Goal: Task Accomplishment & Management: Use online tool/utility

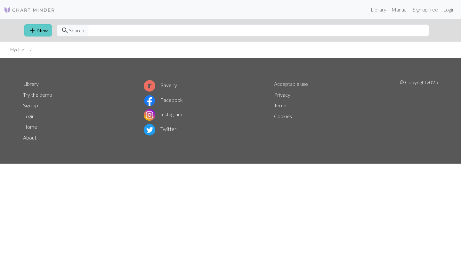
click at [45, 34] on link "add New" at bounding box center [38, 30] width 28 height 12
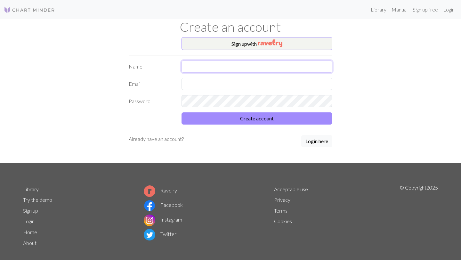
click at [210, 68] on input "text" at bounding box center [256, 66] width 151 height 12
type input "lilli"
click at [192, 84] on input "text" at bounding box center [256, 84] width 151 height 12
type input "[PERSON_NAME][EMAIL_ADDRESS][PERSON_NAME][DOMAIN_NAME]"
click at [253, 125] on div "Sign up with Name [PERSON_NAME] [PERSON_NAME][EMAIL_ADDRESS][PERSON_NAME][DOMAI…" at bounding box center [230, 100] width 211 height 126
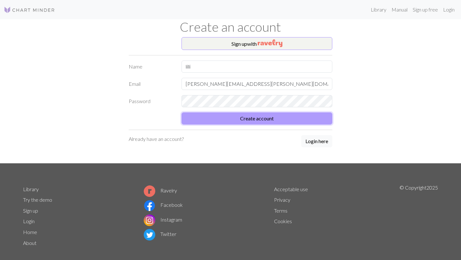
click at [255, 123] on button "Create account" at bounding box center [256, 118] width 151 height 12
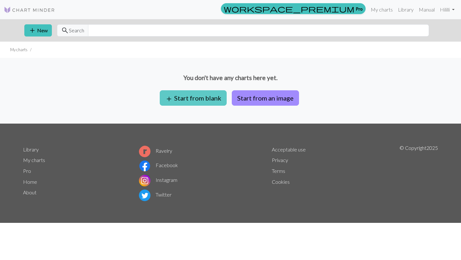
click at [211, 97] on button "add Start from blank" at bounding box center [193, 97] width 67 height 15
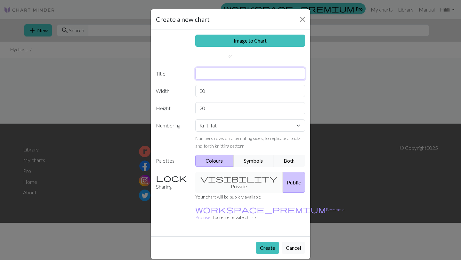
click at [221, 78] on input "text" at bounding box center [250, 74] width 110 height 12
type input "d"
type input "first design"
drag, startPoint x: 227, startPoint y: 78, endPoint x: 192, endPoint y: 72, distance: 35.8
click at [192, 72] on div "first design" at bounding box center [250, 74] width 118 height 12
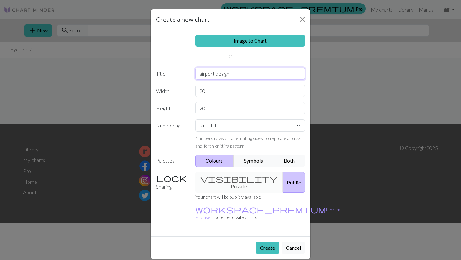
type input "airport design"
click at [222, 127] on select "Knit flat Knit in the round Lace knitting Cross stitch" at bounding box center [250, 125] width 110 height 12
select select "round"
click at [229, 123] on select "Knit flat Knit in the round Lace knitting Cross stitch" at bounding box center [250, 125] width 110 height 12
click at [195, 119] on select "Knit flat Knit in the round Lace knitting Cross stitch" at bounding box center [250, 125] width 110 height 12
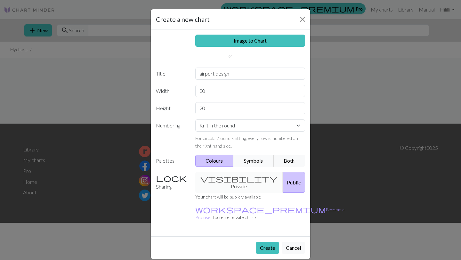
click at [254, 163] on button "Symbols" at bounding box center [253, 161] width 40 height 12
click at [216, 161] on button "Colours" at bounding box center [214, 161] width 39 height 12
click at [289, 160] on button "Both" at bounding box center [289, 161] width 32 height 12
click at [237, 180] on div "visibility Private Public" at bounding box center [250, 182] width 118 height 21
click at [283, 181] on button "Public" at bounding box center [294, 182] width 22 height 21
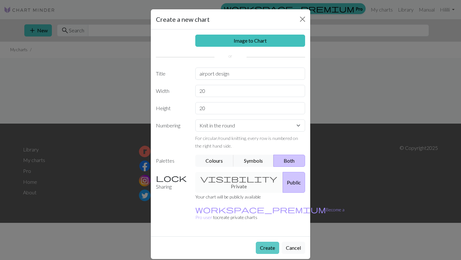
click at [266, 203] on button "Create" at bounding box center [267, 248] width 23 height 12
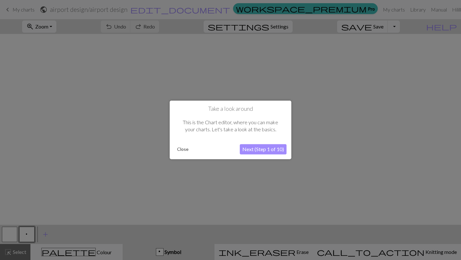
click at [252, 148] on button "Next (Step 1 of 10)" at bounding box center [263, 149] width 47 height 10
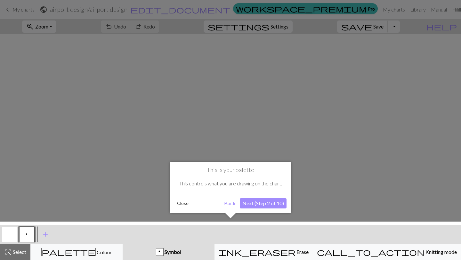
click at [254, 200] on button "Next (Step 2 of 10)" at bounding box center [263, 203] width 47 height 10
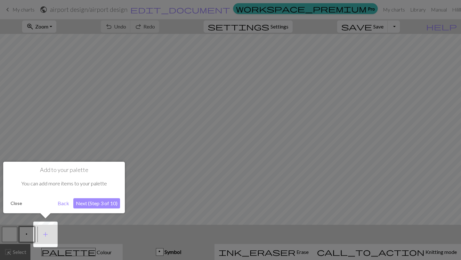
click at [65, 203] on button "Back" at bounding box center [63, 203] width 17 height 10
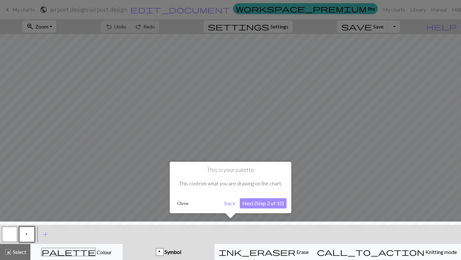
click at [228, 203] on button "Back" at bounding box center [229, 203] width 17 height 10
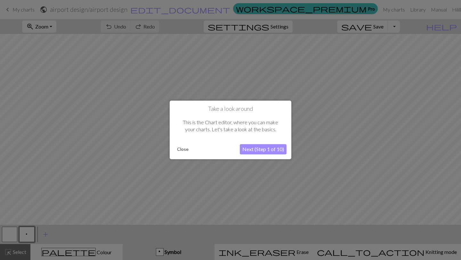
click at [256, 150] on button "Next (Step 1 of 10)" at bounding box center [263, 149] width 47 height 10
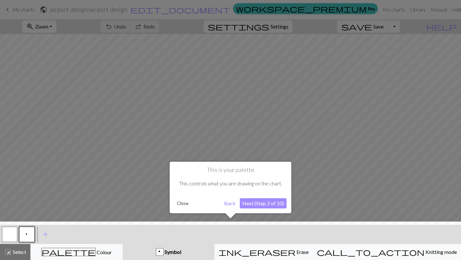
click at [255, 203] on button "Next (Step 2 of 10)" at bounding box center [263, 203] width 47 height 10
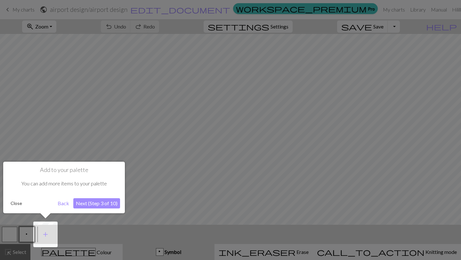
click at [91, 203] on button "Next (Step 3 of 10)" at bounding box center [96, 203] width 47 height 10
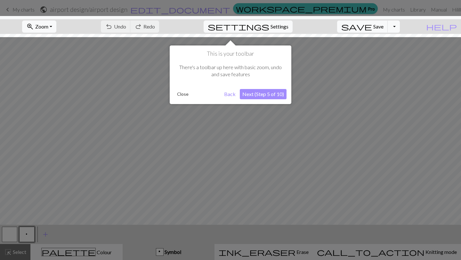
click at [266, 95] on button "Next (Step 5 of 10)" at bounding box center [263, 94] width 47 height 10
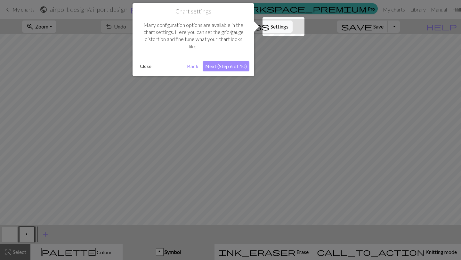
click at [226, 69] on button "Next (Step 6 of 10)" at bounding box center [226, 66] width 47 height 10
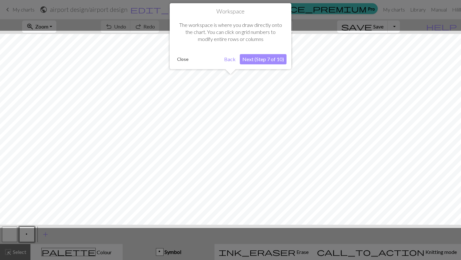
click at [253, 61] on button "Next (Step 7 of 10)" at bounding box center [263, 59] width 47 height 10
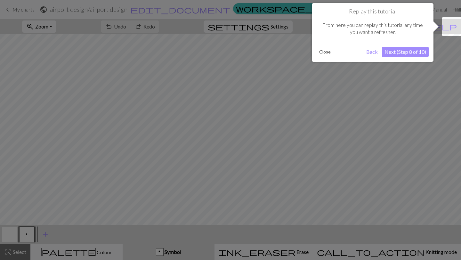
click at [376, 53] on button "Next (Step 8 of 10)" at bounding box center [405, 52] width 47 height 10
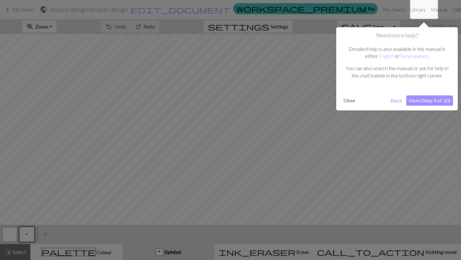
click at [376, 106] on div "Need more help? Detailed help is also available in the manual in either English…" at bounding box center [397, 68] width 122 height 83
click at [376, 102] on button "Next (Step 9 of 10)" at bounding box center [429, 100] width 47 height 10
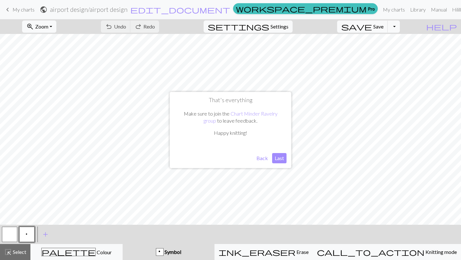
click at [276, 159] on button "Last" at bounding box center [279, 158] width 14 height 10
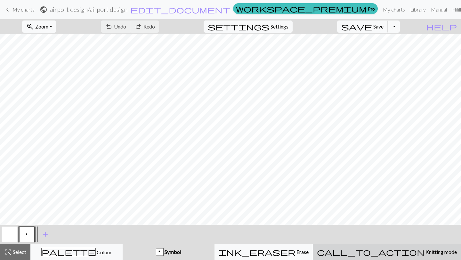
click at [376, 203] on span "call_to_action" at bounding box center [371, 251] width 108 height 9
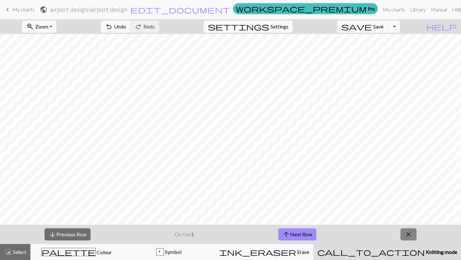
click at [376, 203] on span "close" at bounding box center [408, 234] width 8 height 9
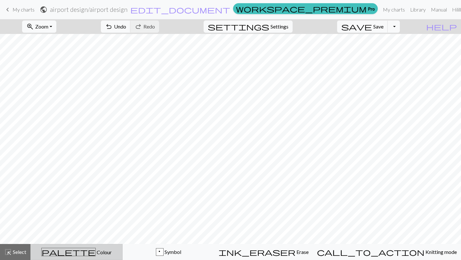
click at [95, 203] on button "palette Colour Colour" at bounding box center [76, 252] width 92 height 16
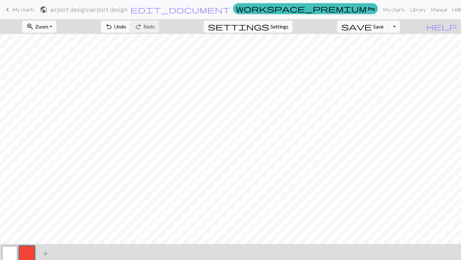
click at [47, 203] on span "add" at bounding box center [46, 253] width 8 height 9
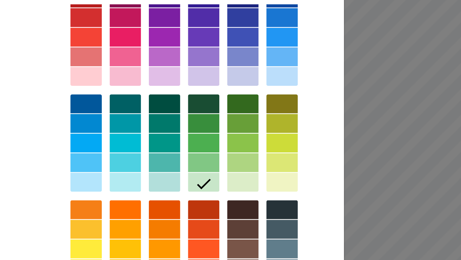
scroll to position [12, 0]
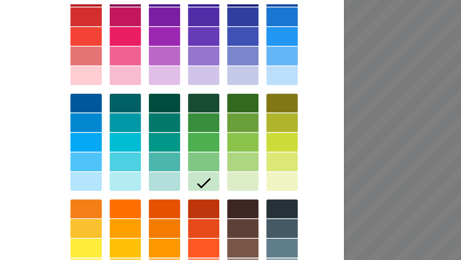
click at [256, 89] on div at bounding box center [252, 89] width 13 height 8
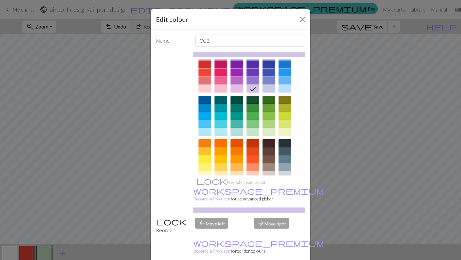
scroll to position [16, 0]
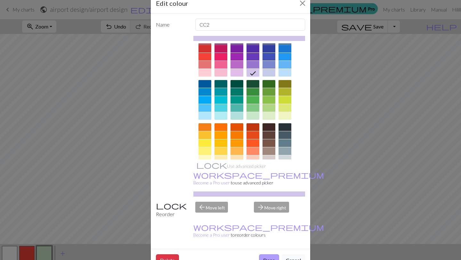
click at [268, 203] on button "Done" at bounding box center [269, 260] width 20 height 12
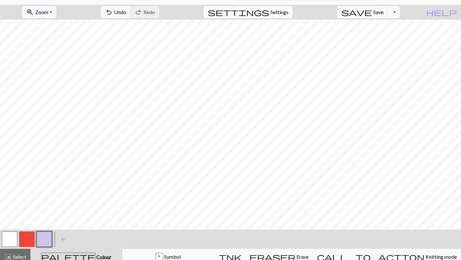
scroll to position [15, 0]
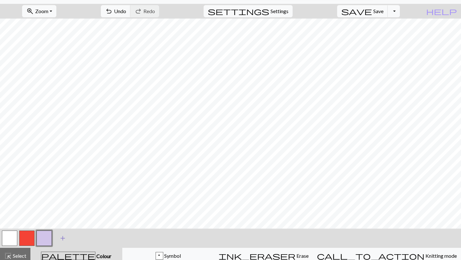
click at [60, 203] on span "add" at bounding box center [63, 238] width 8 height 9
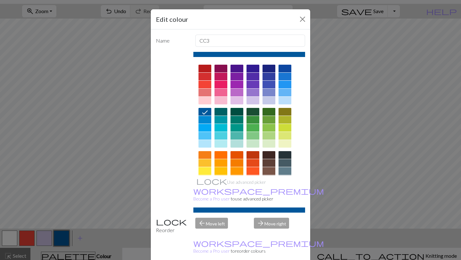
click at [257, 85] on div at bounding box center [252, 85] width 13 height 8
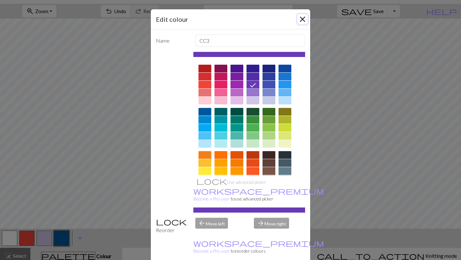
click at [302, 18] on button "Close" at bounding box center [302, 19] width 10 height 10
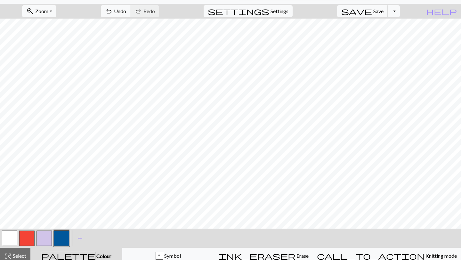
click at [57, 203] on div at bounding box center [61, 237] width 17 height 17
click at [62, 203] on button "button" at bounding box center [61, 237] width 15 height 15
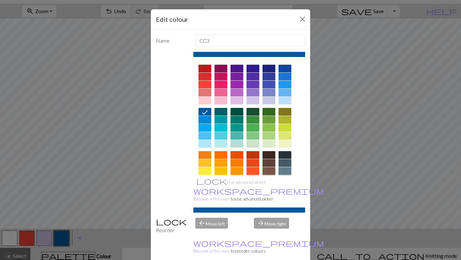
click at [256, 86] on div at bounding box center [252, 85] width 13 height 8
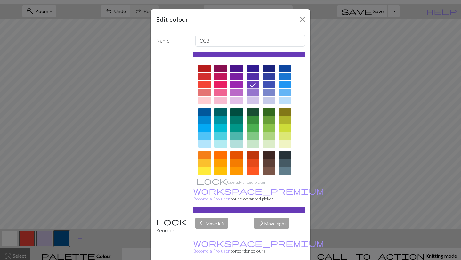
click at [255, 92] on div at bounding box center [252, 93] width 13 height 8
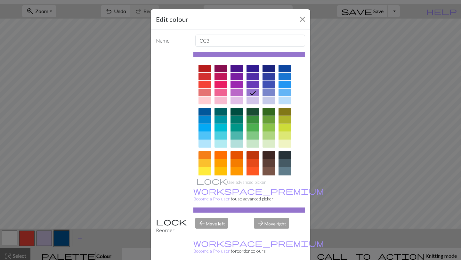
click at [274, 83] on div at bounding box center [268, 85] width 13 height 8
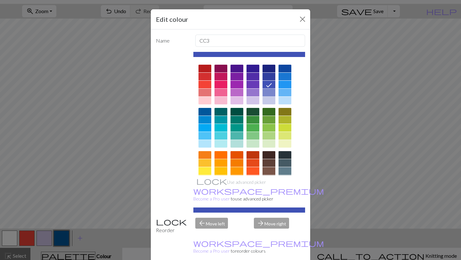
click at [270, 91] on div at bounding box center [268, 93] width 13 height 8
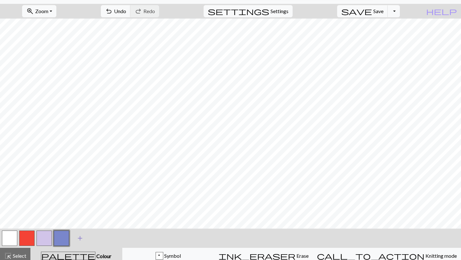
click at [78, 203] on span "add" at bounding box center [80, 238] width 8 height 9
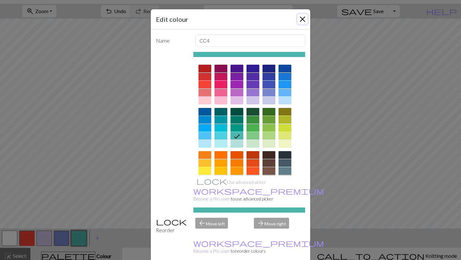
click at [303, 24] on button "Close" at bounding box center [302, 19] width 10 height 10
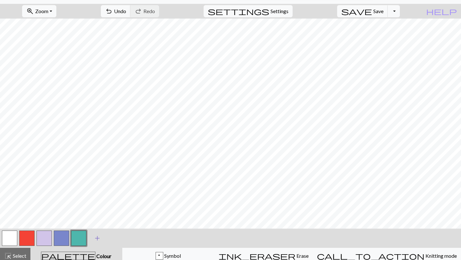
click at [97, 203] on span "add" at bounding box center [97, 238] width 8 height 9
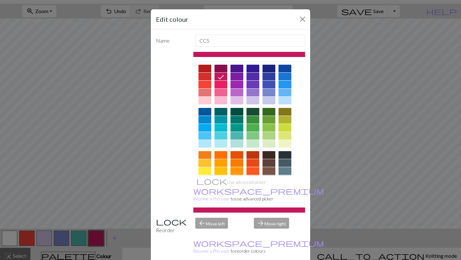
click at [289, 70] on div at bounding box center [284, 69] width 13 height 8
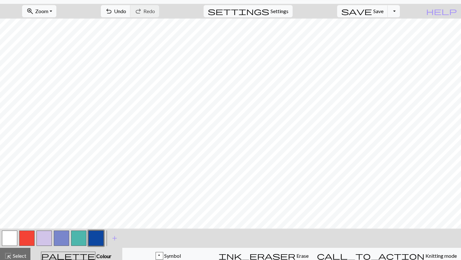
click at [64, 203] on button "button" at bounding box center [61, 237] width 15 height 15
click at [63, 203] on button "button" at bounding box center [61, 237] width 15 height 15
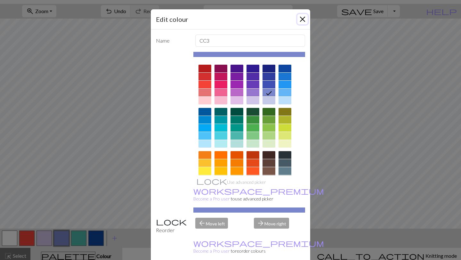
click at [300, 23] on button "Close" at bounding box center [302, 19] width 10 height 10
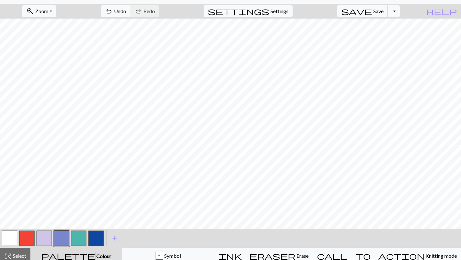
click at [48, 203] on button "button" at bounding box center [43, 237] width 15 height 15
click at [60, 203] on button "palette Colour Colour" at bounding box center [76, 256] width 92 height 16
click at [62, 203] on button "button" at bounding box center [61, 237] width 15 height 15
click at [62, 203] on div "Edit colour Name CC3 Use advanced picker workspace_premium Become a Pro user to…" at bounding box center [230, 130] width 461 height 260
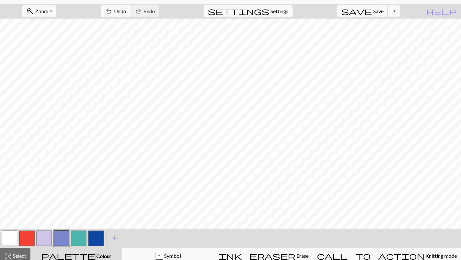
click at [96, 203] on button "button" at bounding box center [95, 237] width 15 height 15
click at [98, 203] on button "button" at bounding box center [95, 237] width 15 height 15
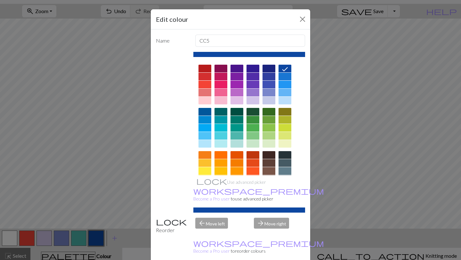
click at [284, 68] on icon at bounding box center [285, 69] width 8 height 8
click at [303, 20] on button "Close" at bounding box center [302, 19] width 10 height 10
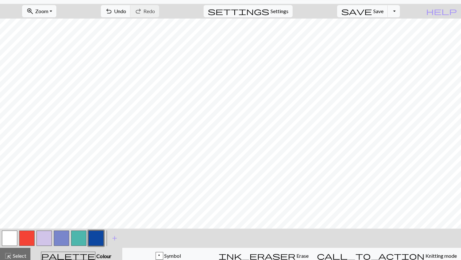
click at [102, 203] on button "button" at bounding box center [95, 237] width 15 height 15
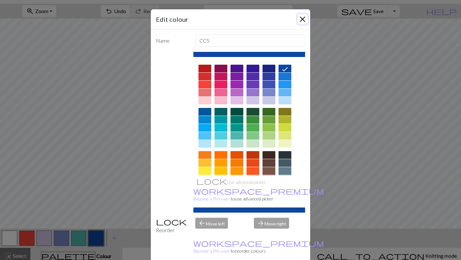
click at [303, 17] on button "Close" at bounding box center [302, 19] width 10 height 10
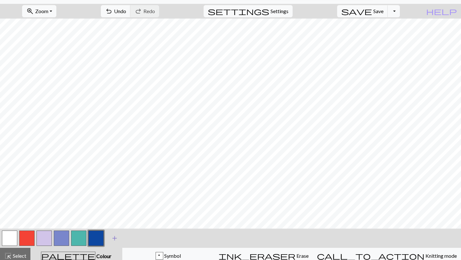
click at [114, 203] on span "add" at bounding box center [115, 238] width 8 height 9
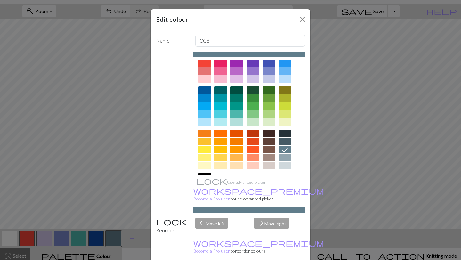
scroll to position [23, 0]
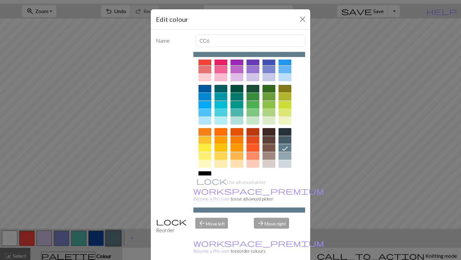
click at [206, 149] on div at bounding box center [204, 148] width 13 height 8
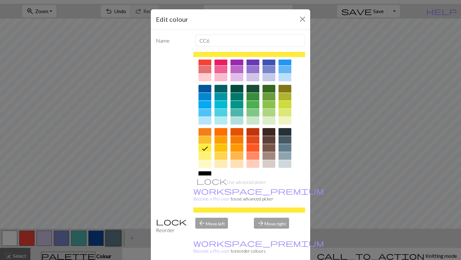
click at [207, 156] on div at bounding box center [204, 156] width 13 height 8
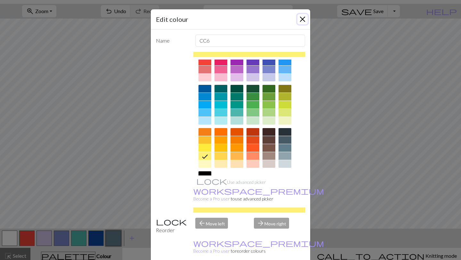
click at [301, 20] on button "Close" at bounding box center [302, 19] width 10 height 10
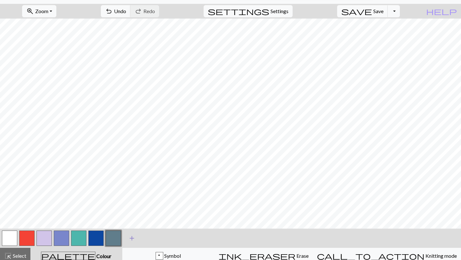
click at [132, 203] on span "add" at bounding box center [132, 238] width 8 height 9
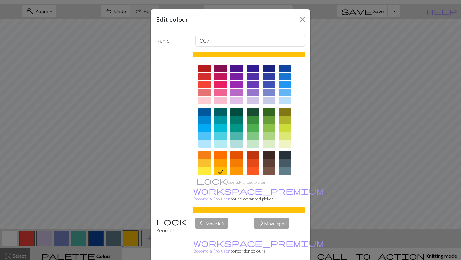
click at [122, 201] on div "Edit colour Name CC7 Use advanced picker workspace_premium Become a Pro user to…" at bounding box center [230, 130] width 461 height 260
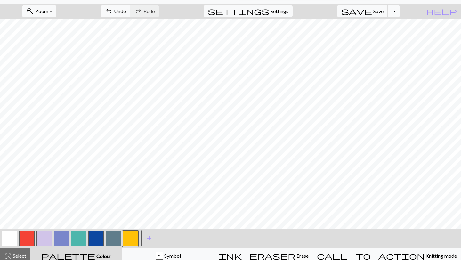
click at [134, 203] on button "button" at bounding box center [130, 237] width 15 height 15
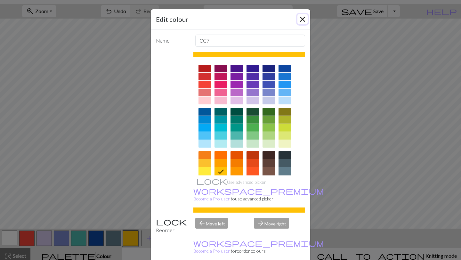
click at [303, 21] on button "Close" at bounding box center [302, 19] width 10 height 10
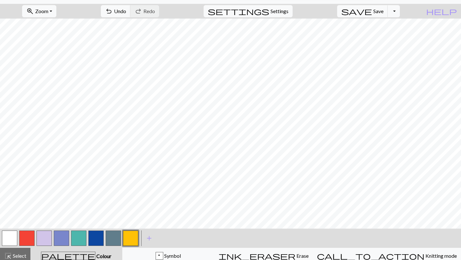
click at [12, 203] on button "button" at bounding box center [9, 237] width 15 height 15
click at [60, 203] on button "button" at bounding box center [61, 237] width 15 height 15
click at [17, 203] on div at bounding box center [9, 237] width 17 height 17
click at [12, 203] on button "button" at bounding box center [9, 237] width 15 height 15
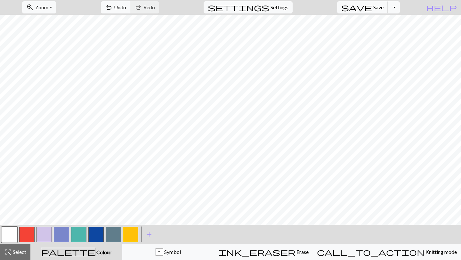
click at [47, 203] on button "button" at bounding box center [43, 234] width 15 height 15
click at [133, 203] on button "button" at bounding box center [130, 234] width 15 height 15
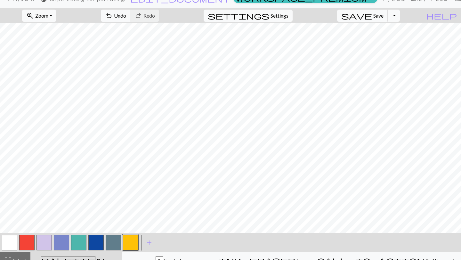
click at [41, 203] on button "button" at bounding box center [43, 242] width 15 height 15
click at [153, 203] on button "add Add a colour" at bounding box center [149, 243] width 16 height 16
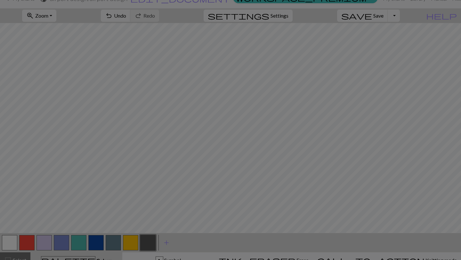
click at [149, 203] on div "Edit colour Name CC8 Use advanced picker workspace_premium Become a Pro user to…" at bounding box center [230, 130] width 461 height 260
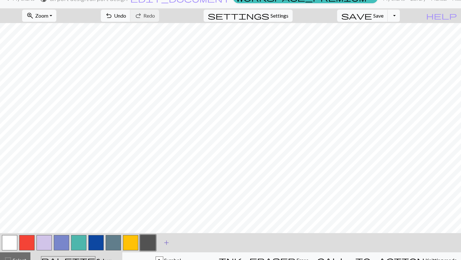
click at [166, 203] on span "add" at bounding box center [167, 242] width 8 height 9
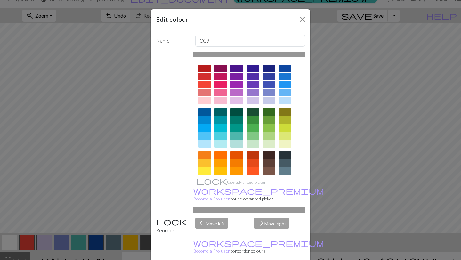
click at [251, 112] on div at bounding box center [252, 112] width 13 height 8
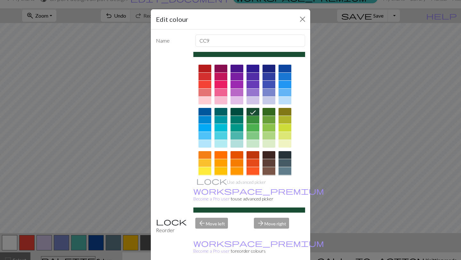
click at [240, 113] on div at bounding box center [236, 112] width 13 height 8
click at [253, 114] on div at bounding box center [252, 112] width 13 height 8
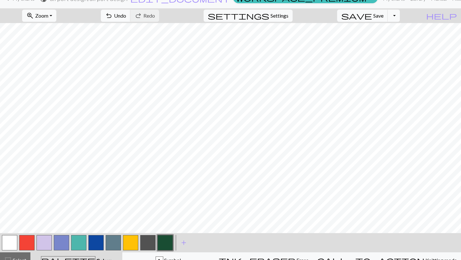
click at [171, 203] on button "button" at bounding box center [164, 242] width 15 height 15
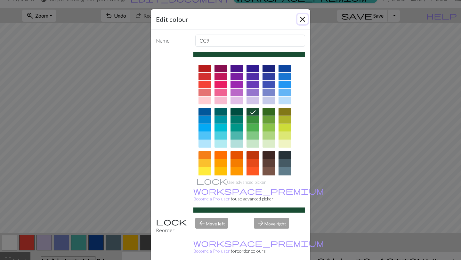
click at [302, 18] on button "Close" at bounding box center [302, 19] width 10 height 10
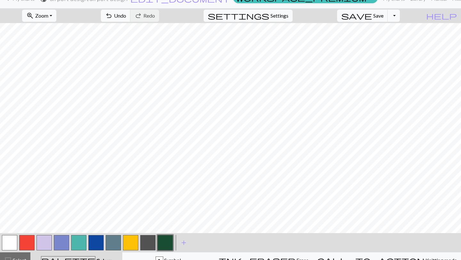
click at [43, 203] on button "button" at bounding box center [43, 242] width 15 height 15
click at [101, 203] on button "button" at bounding box center [95, 242] width 15 height 15
click at [163, 203] on button "button" at bounding box center [164, 242] width 15 height 15
click at [147, 203] on button "button" at bounding box center [147, 242] width 15 height 15
click at [167, 203] on button "button" at bounding box center [164, 242] width 15 height 15
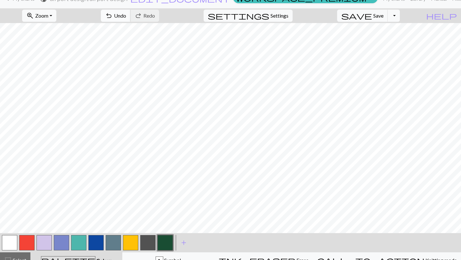
click at [126, 18] on span "Undo" at bounding box center [120, 15] width 12 height 6
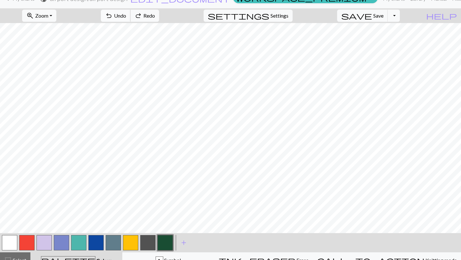
click at [126, 18] on span "Undo" at bounding box center [120, 15] width 12 height 6
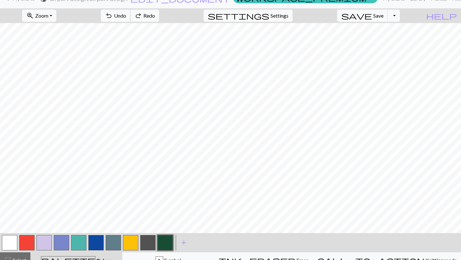
click at [126, 18] on span "Undo" at bounding box center [120, 15] width 12 height 6
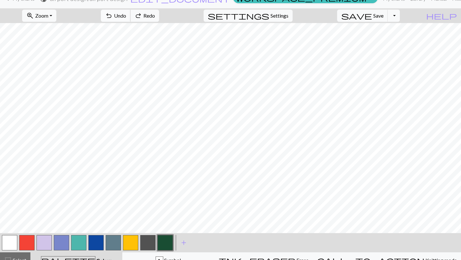
click at [126, 18] on span "Undo" at bounding box center [120, 15] width 12 height 6
click at [126, 17] on span "Undo" at bounding box center [120, 15] width 12 height 6
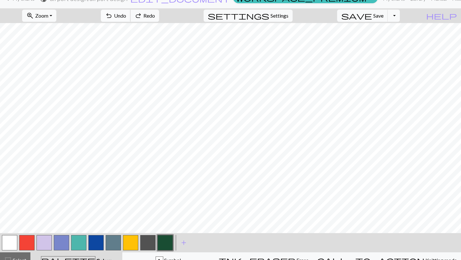
click at [126, 17] on span "Undo" at bounding box center [120, 15] width 12 height 6
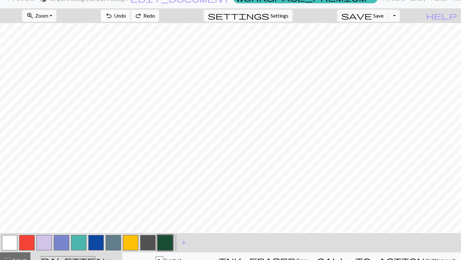
click at [126, 17] on span "Undo" at bounding box center [120, 15] width 12 height 6
click at [131, 19] on button "undo Undo Undo" at bounding box center [116, 16] width 30 height 12
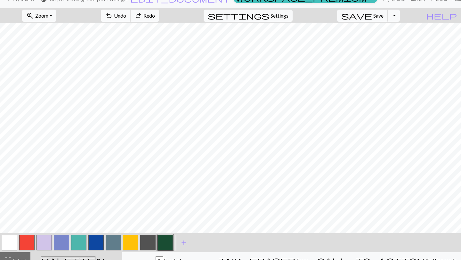
click at [131, 19] on button "undo Undo Undo" at bounding box center [116, 16] width 30 height 12
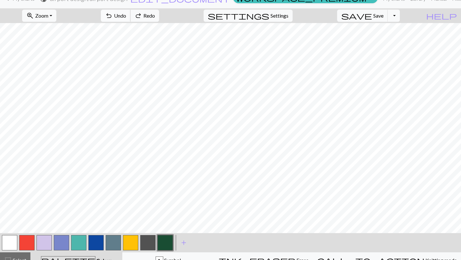
click at [131, 19] on button "undo Undo Undo" at bounding box center [116, 16] width 30 height 12
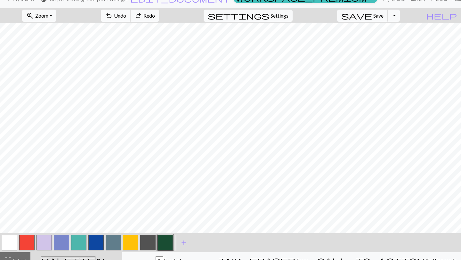
click at [131, 19] on button "undo Undo Undo" at bounding box center [116, 16] width 30 height 12
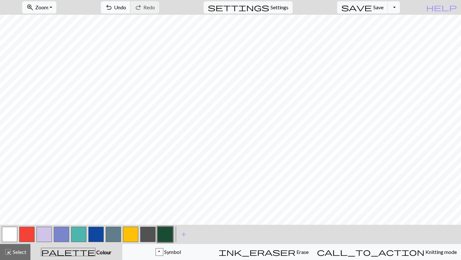
click at [126, 6] on span "Undo" at bounding box center [120, 7] width 12 height 6
click at [113, 9] on span "undo" at bounding box center [109, 7] width 8 height 9
click at [46, 203] on button "button" at bounding box center [43, 234] width 15 height 15
click at [165, 203] on button "button" at bounding box center [164, 234] width 15 height 15
click at [41, 203] on button "button" at bounding box center [43, 234] width 15 height 15
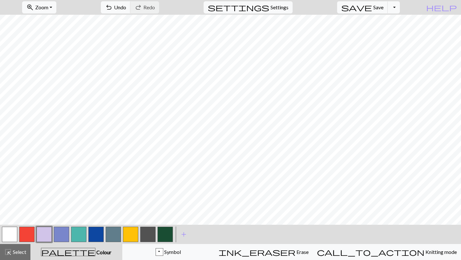
click at [170, 203] on button "button" at bounding box center [164, 234] width 15 height 15
click at [131, 9] on button "undo Undo Undo" at bounding box center [116, 7] width 30 height 12
click at [113, 7] on span "undo" at bounding box center [109, 7] width 8 height 9
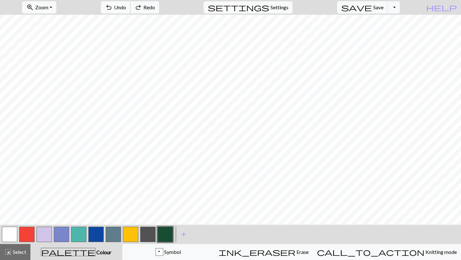
click at [113, 7] on span "undo" at bounding box center [109, 7] width 8 height 9
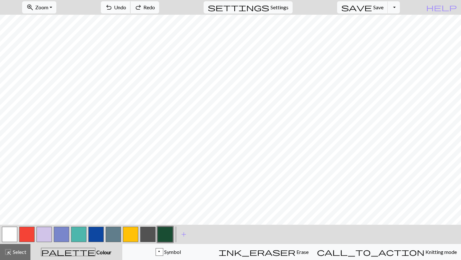
click at [113, 7] on span "undo" at bounding box center [109, 7] width 8 height 9
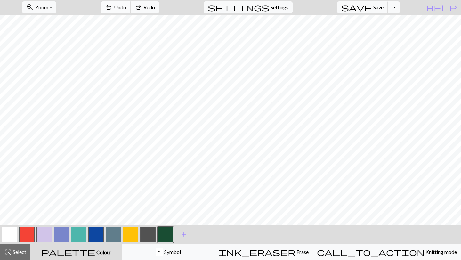
click at [113, 7] on span "undo" at bounding box center [109, 7] width 8 height 9
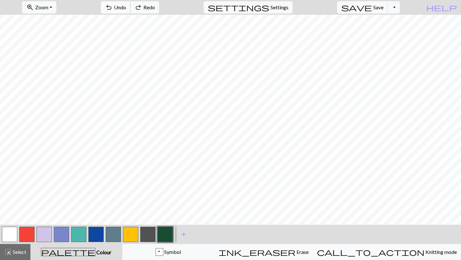
click at [113, 7] on span "undo" at bounding box center [109, 7] width 8 height 9
click at [155, 9] on span "Redo" at bounding box center [149, 7] width 12 height 6
click at [47, 203] on button "button" at bounding box center [43, 234] width 15 height 15
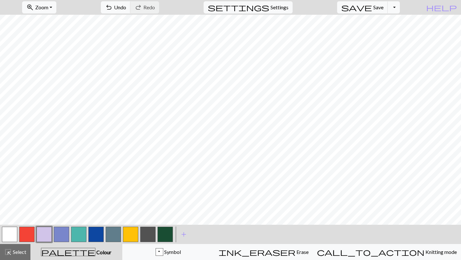
click at [101, 203] on button "button" at bounding box center [95, 234] width 15 height 15
click at [168, 203] on button "button" at bounding box center [164, 234] width 15 height 15
click at [181, 203] on span "add" at bounding box center [184, 234] width 8 height 9
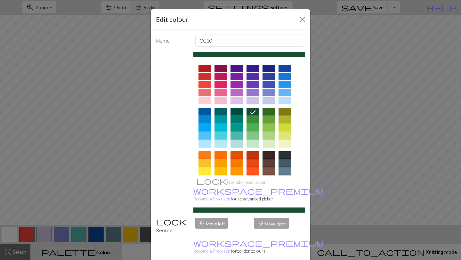
click at [272, 163] on div at bounding box center [268, 163] width 13 height 8
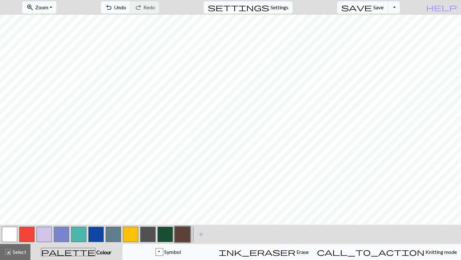
click at [183, 203] on button "button" at bounding box center [182, 234] width 15 height 15
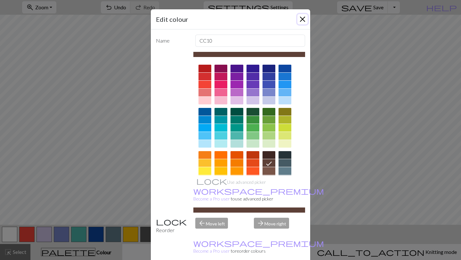
click at [305, 21] on button "Close" at bounding box center [302, 19] width 10 height 10
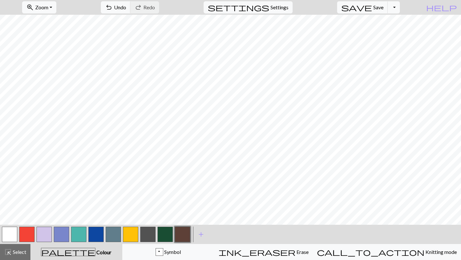
click at [48, 203] on button "button" at bounding box center [43, 234] width 15 height 15
click at [100, 203] on button "button" at bounding box center [95, 234] width 15 height 15
click at [126, 6] on span "Undo" at bounding box center [120, 7] width 12 height 6
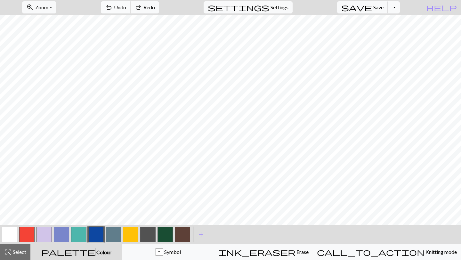
click at [126, 6] on span "Undo" at bounding box center [120, 7] width 12 height 6
click at [163, 203] on button "button" at bounding box center [164, 234] width 15 height 15
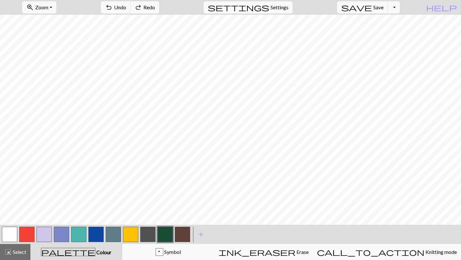
click at [43, 203] on button "button" at bounding box center [43, 234] width 15 height 15
click at [166, 203] on button "button" at bounding box center [164, 234] width 15 height 15
click at [45, 203] on button "button" at bounding box center [43, 234] width 15 height 15
click at [167, 203] on button "button" at bounding box center [164, 234] width 15 height 15
click at [47, 203] on button "button" at bounding box center [43, 234] width 15 height 15
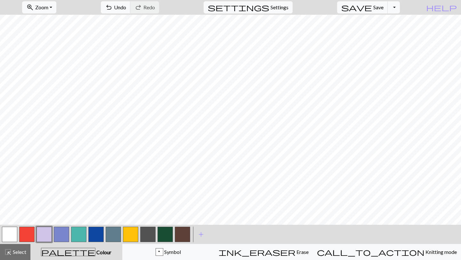
click at [168, 203] on button "button" at bounding box center [164, 234] width 15 height 15
click at [46, 203] on button "button" at bounding box center [43, 234] width 15 height 15
click at [126, 6] on span "Undo" at bounding box center [120, 7] width 12 height 6
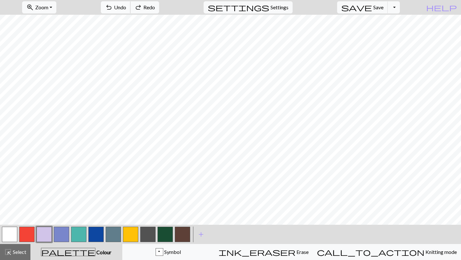
click at [126, 6] on span "Undo" at bounding box center [120, 7] width 12 height 6
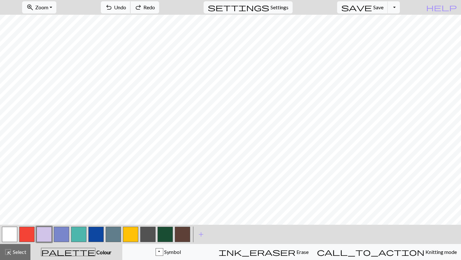
click at [126, 6] on span "Undo" at bounding box center [120, 7] width 12 height 6
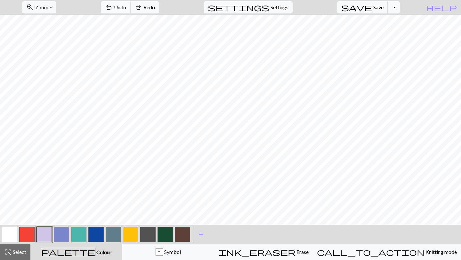
click at [126, 6] on span "Undo" at bounding box center [120, 7] width 12 height 6
click at [126, 7] on span "Undo" at bounding box center [120, 7] width 12 height 6
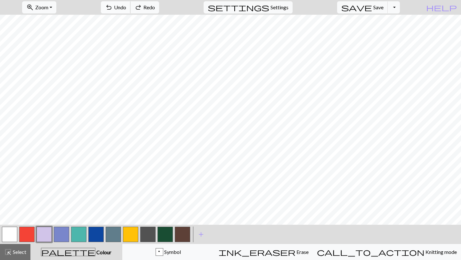
click at [126, 7] on span "Undo" at bounding box center [120, 7] width 12 height 6
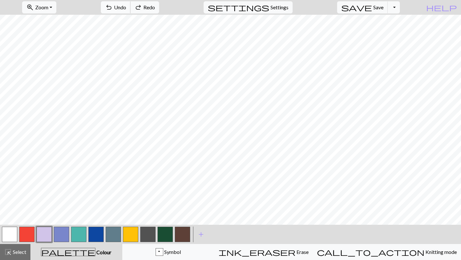
click at [126, 7] on span "Undo" at bounding box center [120, 7] width 12 height 6
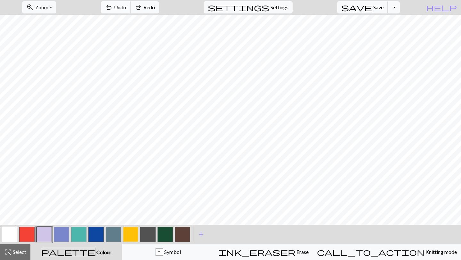
click at [126, 7] on span "Undo" at bounding box center [120, 7] width 12 height 6
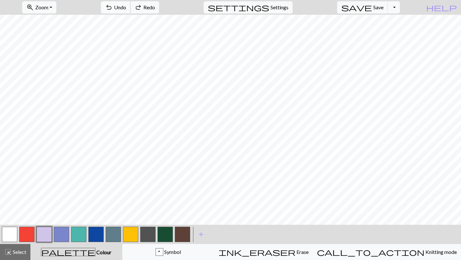
click at [126, 7] on span "Undo" at bounding box center [120, 7] width 12 height 6
click at [167, 203] on button "button" at bounding box center [164, 234] width 15 height 15
click at [45, 203] on button "button" at bounding box center [43, 234] width 15 height 15
click at [92, 203] on button "button" at bounding box center [95, 234] width 15 height 15
click at [165, 203] on button "button" at bounding box center [164, 234] width 15 height 15
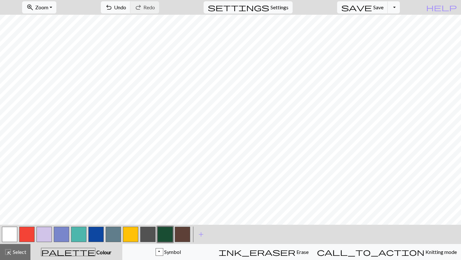
click at [95, 203] on button "button" at bounding box center [95, 234] width 15 height 15
click at [170, 203] on button "button" at bounding box center [164, 234] width 15 height 15
click at [130, 203] on button "button" at bounding box center [130, 234] width 15 height 15
click at [30, 203] on button "button" at bounding box center [26, 234] width 15 height 15
click at [60, 203] on button "button" at bounding box center [61, 234] width 15 height 15
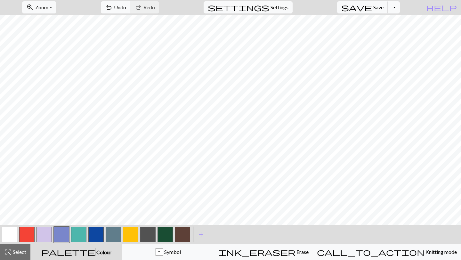
click at [167, 203] on button "button" at bounding box center [164, 234] width 15 height 15
click at [45, 203] on button "button" at bounding box center [43, 234] width 15 height 15
click at [101, 203] on button "button" at bounding box center [95, 234] width 15 height 15
click at [126, 9] on span "Undo" at bounding box center [120, 7] width 12 height 6
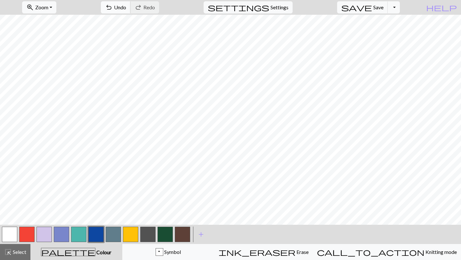
click at [126, 7] on span "Undo" at bounding box center [120, 7] width 12 height 6
click at [164, 203] on button "button" at bounding box center [164, 234] width 15 height 15
click at [113, 7] on span "undo" at bounding box center [109, 7] width 8 height 9
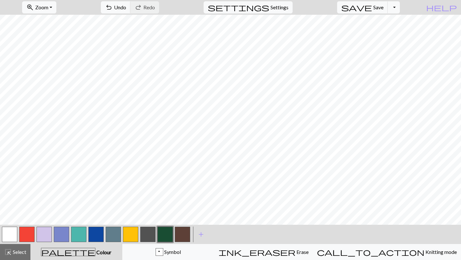
click at [97, 203] on button "button" at bounding box center [95, 234] width 15 height 15
click at [126, 5] on span "Undo" at bounding box center [120, 7] width 12 height 6
click at [126, 6] on span "Undo" at bounding box center [120, 7] width 12 height 6
click at [167, 203] on button "button" at bounding box center [164, 234] width 15 height 15
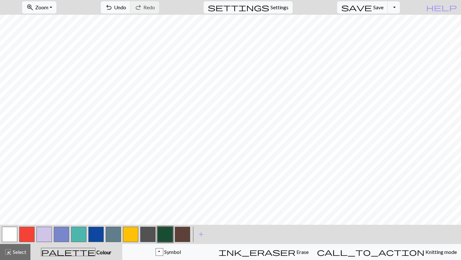
click at [44, 203] on button "button" at bounding box center [43, 234] width 15 height 15
click at [100, 203] on button "button" at bounding box center [95, 234] width 15 height 15
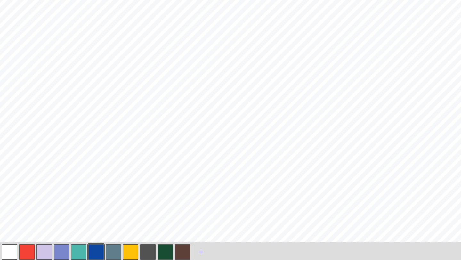
scroll to position [80, 0]
click at [168, 203] on button "button" at bounding box center [164, 251] width 15 height 15
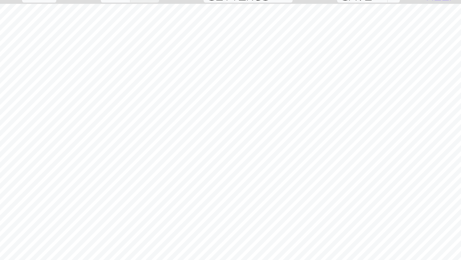
scroll to position [0, 0]
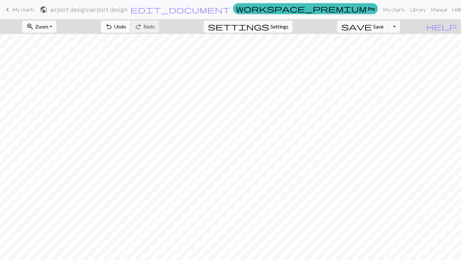
click at [126, 25] on span "Undo" at bounding box center [120, 26] width 12 height 6
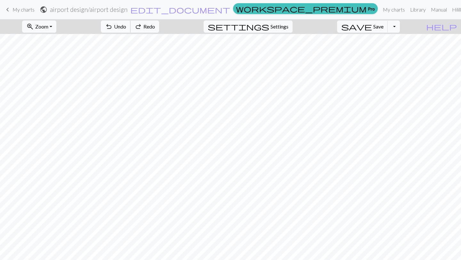
click at [126, 25] on span "Undo" at bounding box center [120, 26] width 12 height 6
click at [159, 25] on button "redo Redo Redo" at bounding box center [144, 26] width 29 height 12
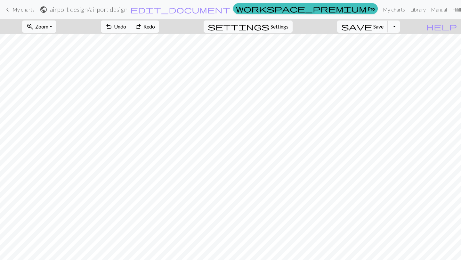
click at [159, 25] on button "redo Redo Redo" at bounding box center [144, 26] width 29 height 12
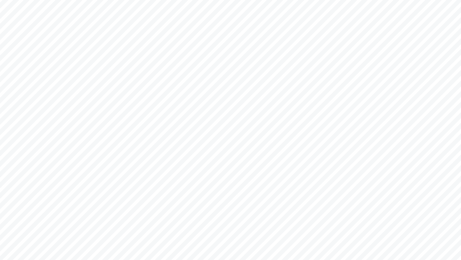
scroll to position [97, 0]
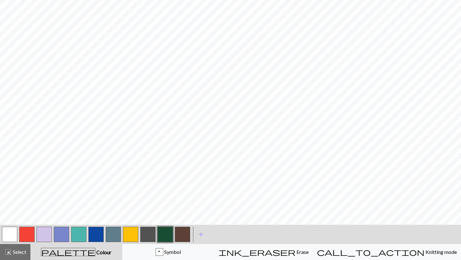
click at [50, 203] on button "button" at bounding box center [43, 234] width 15 height 15
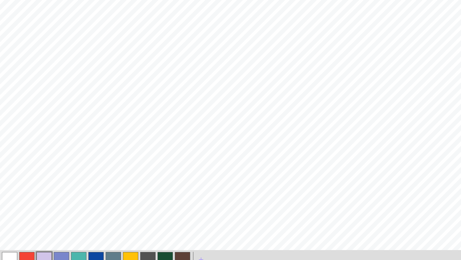
scroll to position [76, 0]
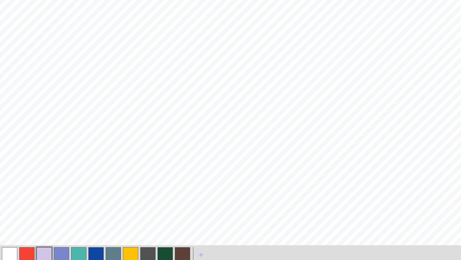
click at [171, 203] on button "button" at bounding box center [164, 254] width 15 height 15
click at [48, 203] on button "button" at bounding box center [43, 254] width 15 height 15
click at [94, 203] on button "button" at bounding box center [95, 254] width 15 height 15
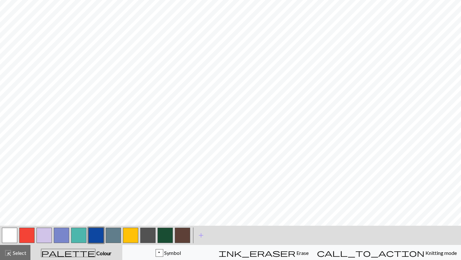
scroll to position [97, 0]
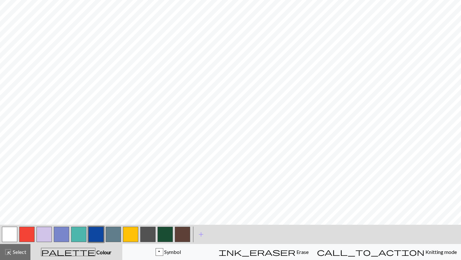
click at [136, 203] on button "button" at bounding box center [130, 234] width 15 height 15
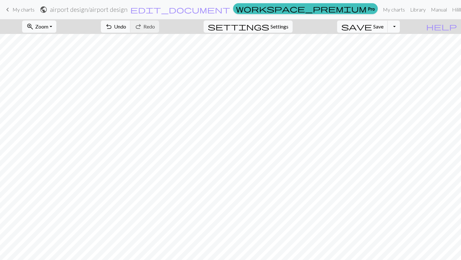
scroll to position [0, 0]
click at [126, 23] on span "Undo" at bounding box center [120, 26] width 12 height 6
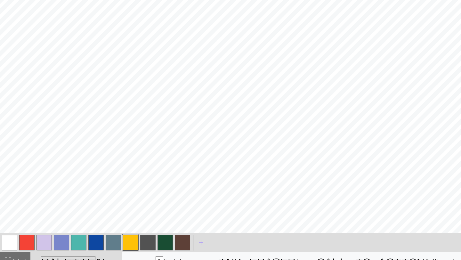
scroll to position [97, 0]
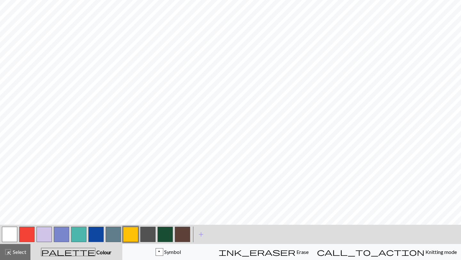
click at [166, 203] on button "button" at bounding box center [164, 234] width 15 height 15
click at [97, 203] on button "button" at bounding box center [95, 234] width 15 height 15
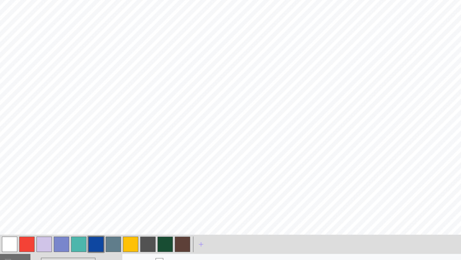
click at [97, 203] on button "button" at bounding box center [95, 243] width 15 height 15
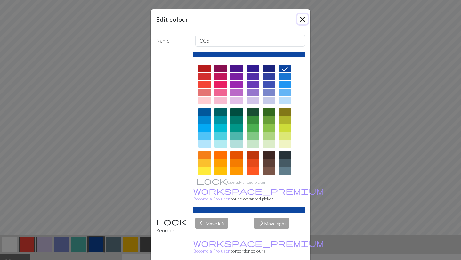
click at [306, 22] on button "Close" at bounding box center [302, 19] width 10 height 10
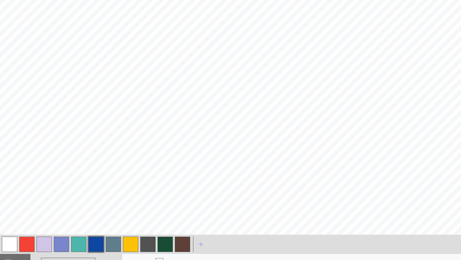
click at [97, 203] on button "button" at bounding box center [95, 243] width 15 height 15
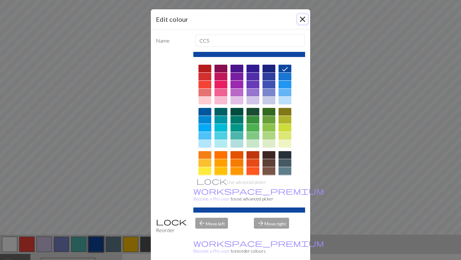
click at [303, 18] on button "Close" at bounding box center [302, 19] width 10 height 10
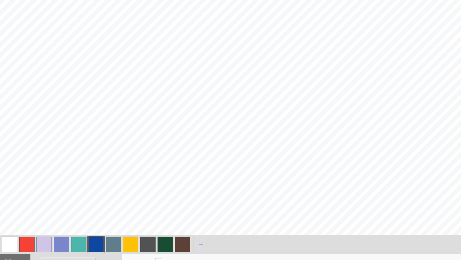
click at [169, 203] on button "button" at bounding box center [164, 243] width 15 height 15
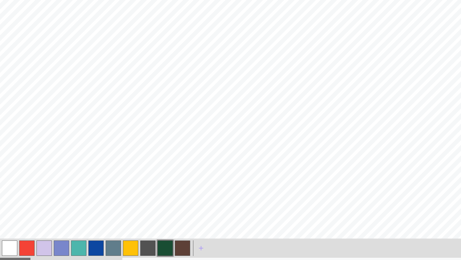
scroll to position [97, 0]
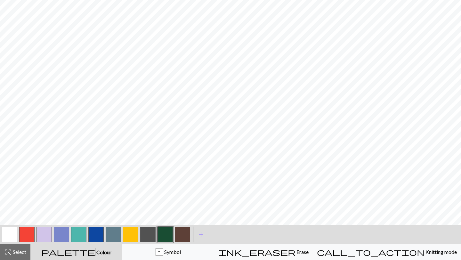
click at [99, 203] on button "button" at bounding box center [95, 234] width 15 height 15
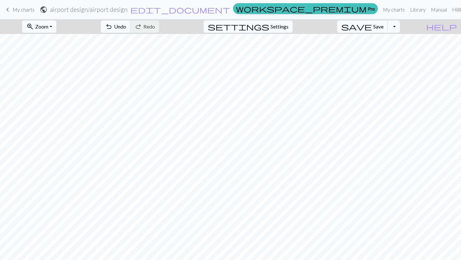
scroll to position [0, 0]
click at [126, 28] on span "Undo" at bounding box center [120, 26] width 12 height 6
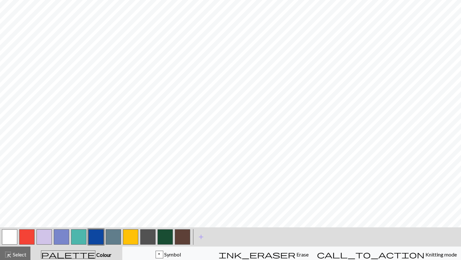
scroll to position [97, 0]
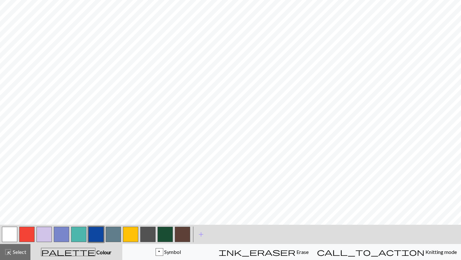
click at [98, 203] on button "button" at bounding box center [95, 234] width 15 height 15
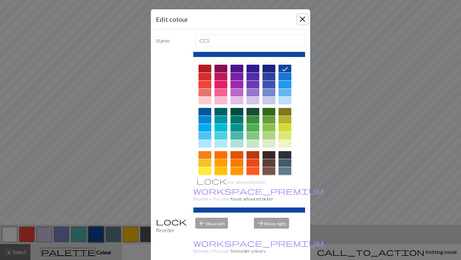
click at [300, 20] on button "Close" at bounding box center [302, 19] width 10 height 10
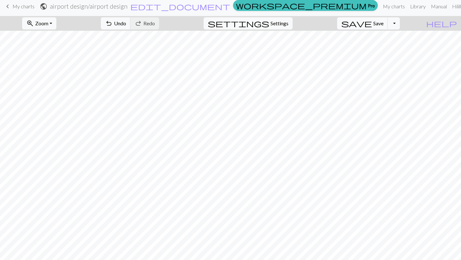
scroll to position [0, 0]
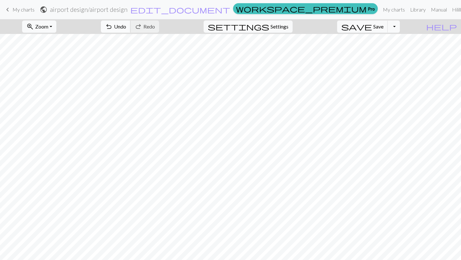
click at [131, 29] on button "undo Undo Undo" at bounding box center [116, 26] width 30 height 12
click at [126, 29] on span "Undo" at bounding box center [120, 26] width 12 height 6
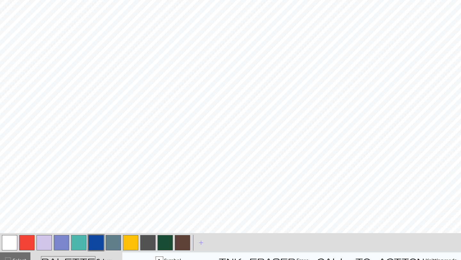
scroll to position [97, 0]
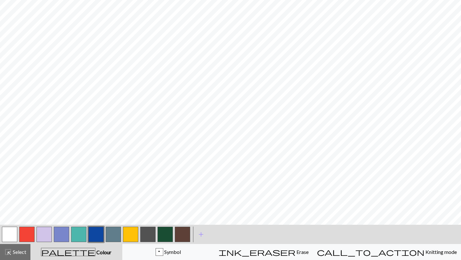
click at [172, 203] on button "button" at bounding box center [164, 234] width 15 height 15
click at [167, 203] on button "button" at bounding box center [164, 234] width 15 height 15
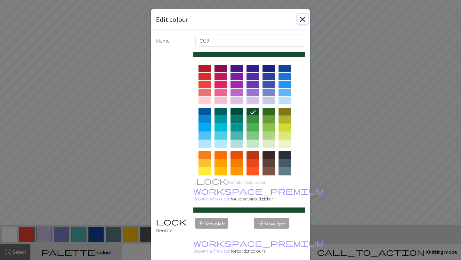
click at [300, 22] on button "Close" at bounding box center [302, 19] width 10 height 10
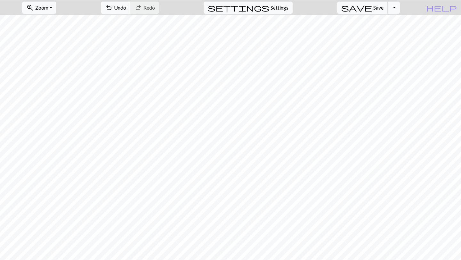
scroll to position [6, 0]
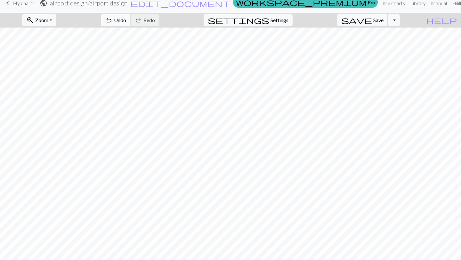
click at [131, 25] on button "undo Undo Undo" at bounding box center [116, 20] width 30 height 12
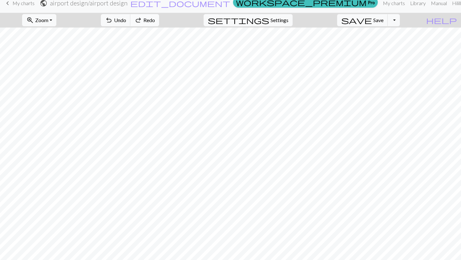
click at [142, 20] on span "redo" at bounding box center [138, 20] width 8 height 9
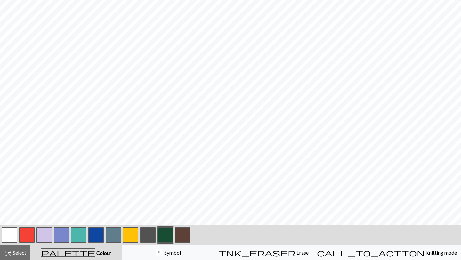
scroll to position [97, 0]
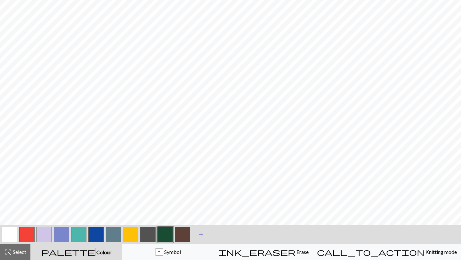
click at [196, 203] on button "add Add a colour" at bounding box center [201, 234] width 16 height 16
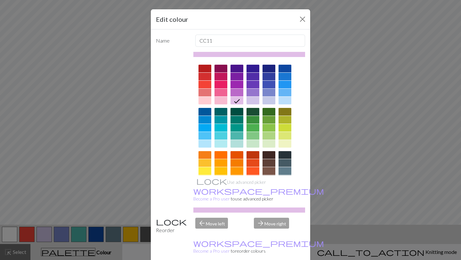
click at [254, 162] on div at bounding box center [252, 163] width 13 height 8
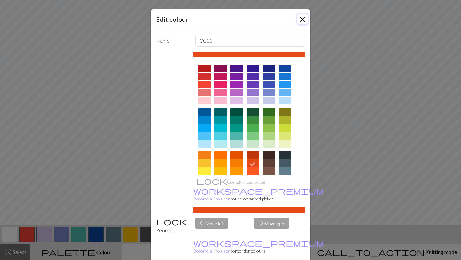
click at [302, 20] on button "Close" at bounding box center [302, 19] width 10 height 10
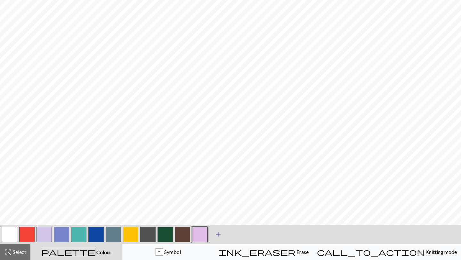
click at [217, 203] on span "add" at bounding box center [218, 234] width 8 height 9
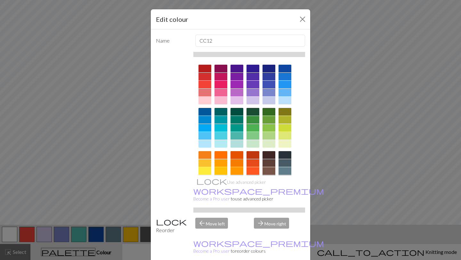
click at [240, 155] on div at bounding box center [236, 155] width 13 height 8
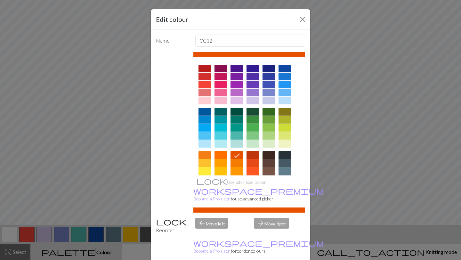
scroll to position [16, 0]
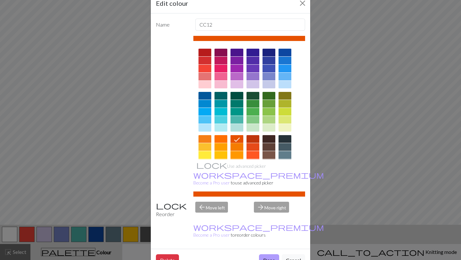
click at [268, 203] on button "Done" at bounding box center [269, 260] width 20 height 12
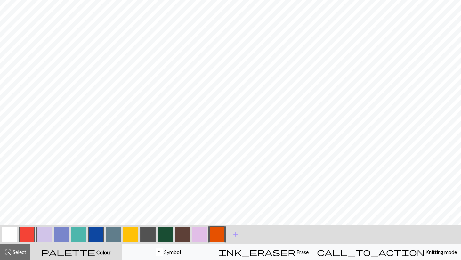
click at [218, 203] on button "button" at bounding box center [216, 234] width 15 height 15
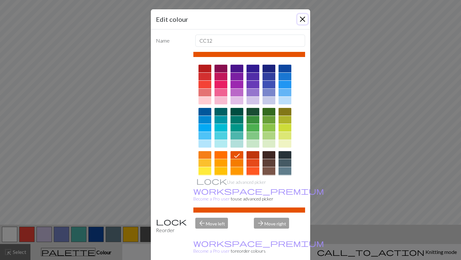
click at [302, 19] on button "Close" at bounding box center [302, 19] width 10 height 10
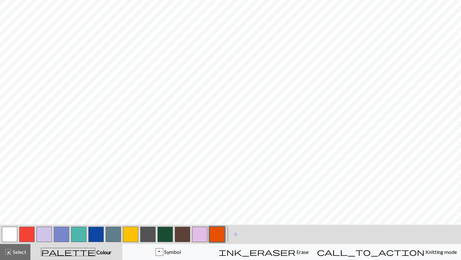
click at [164, 203] on button "button" at bounding box center [164, 234] width 15 height 15
click at [99, 203] on button "button" at bounding box center [95, 234] width 15 height 15
click at [165, 203] on button "button" at bounding box center [164, 234] width 15 height 15
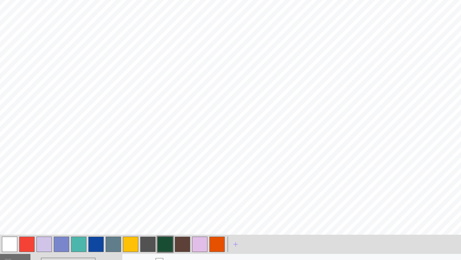
scroll to position [88, 0]
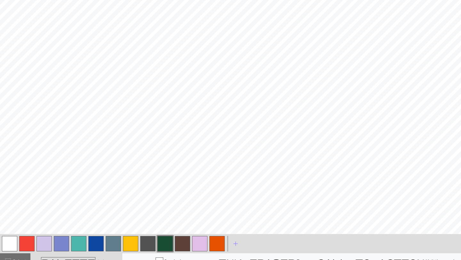
click at [101, 203] on button "button" at bounding box center [95, 243] width 15 height 15
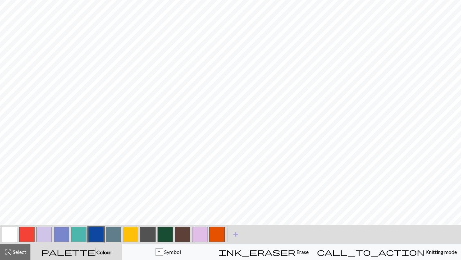
click at [128, 203] on button "button" at bounding box center [130, 234] width 15 height 15
click at [217, 203] on button "button" at bounding box center [216, 234] width 15 height 15
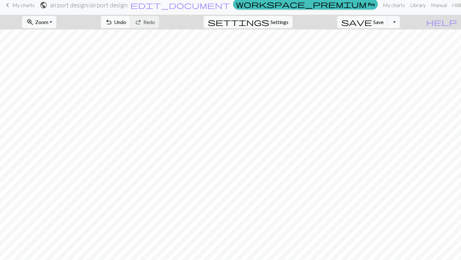
scroll to position [0, 0]
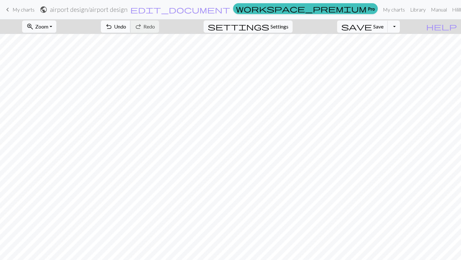
click at [113, 28] on span "undo" at bounding box center [109, 26] width 8 height 9
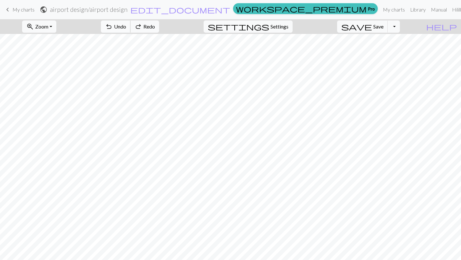
click at [113, 28] on span "undo" at bounding box center [109, 26] width 8 height 9
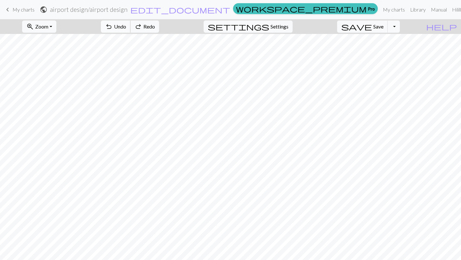
click at [113, 28] on span "undo" at bounding box center [109, 26] width 8 height 9
click at [113, 27] on span "undo" at bounding box center [109, 26] width 8 height 9
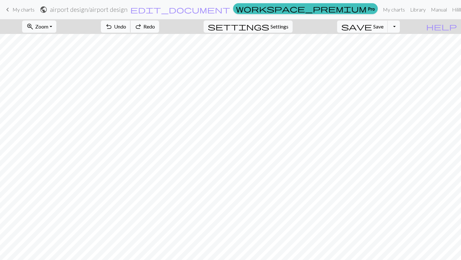
click at [113, 27] on span "undo" at bounding box center [109, 26] width 8 height 9
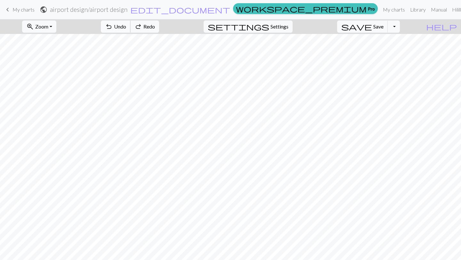
click at [113, 27] on span "undo" at bounding box center [109, 26] width 8 height 9
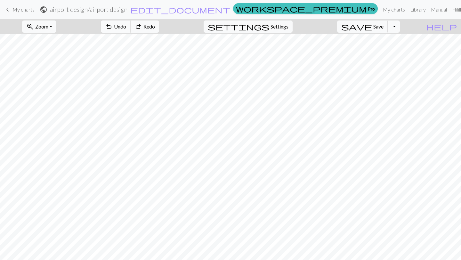
click at [113, 27] on span "undo" at bounding box center [109, 26] width 8 height 9
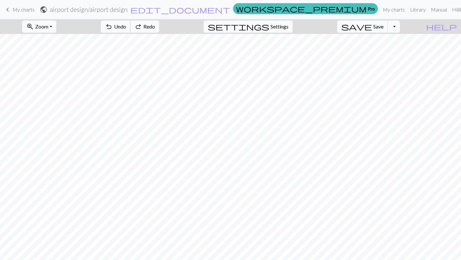
click at [113, 27] on span "undo" at bounding box center [109, 26] width 8 height 9
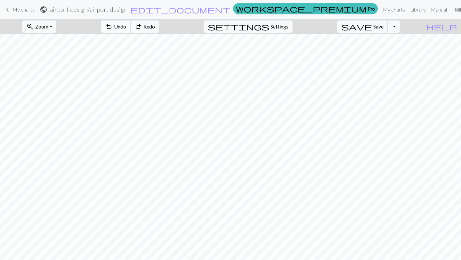
click at [113, 27] on span "undo" at bounding box center [109, 26] width 8 height 9
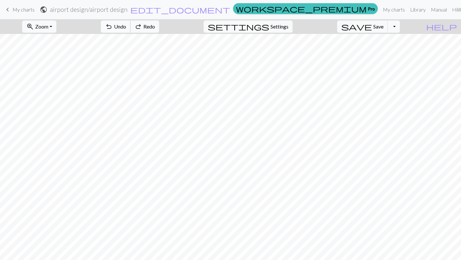
click at [113, 27] on span "undo" at bounding box center [109, 26] width 8 height 9
click at [113, 26] on span "undo" at bounding box center [109, 26] width 8 height 9
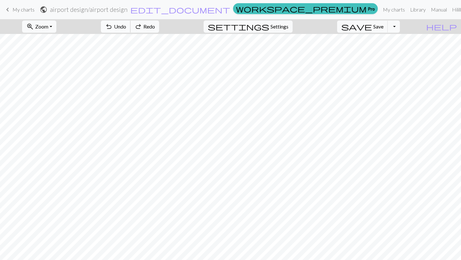
click at [113, 26] on span "undo" at bounding box center [109, 26] width 8 height 9
click at [147, 26] on div "undo Undo Undo redo Redo Redo" at bounding box center [130, 26] width 68 height 15
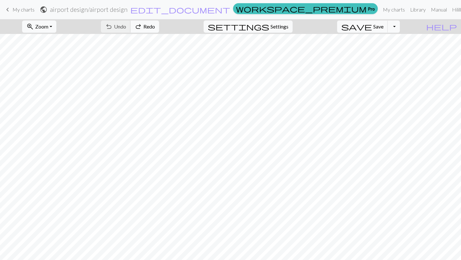
click at [147, 26] on div "undo Undo Undo redo Redo Redo" at bounding box center [130, 26] width 68 height 15
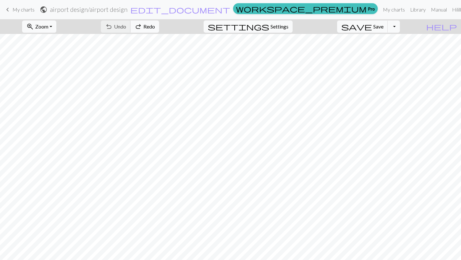
click at [147, 26] on div "undo Undo Undo redo Redo Redo" at bounding box center [130, 26] width 68 height 15
click at [151, 28] on div "undo Undo Undo redo Redo Redo" at bounding box center [130, 26] width 68 height 15
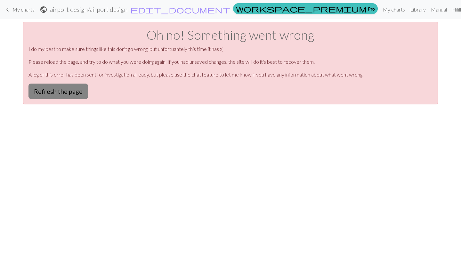
click at [74, 93] on button "Refresh the page" at bounding box center [58, 91] width 60 height 15
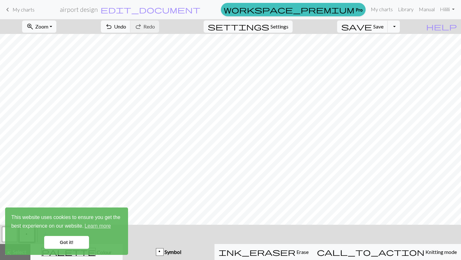
click at [74, 241] on link "Got it!" at bounding box center [66, 242] width 45 height 13
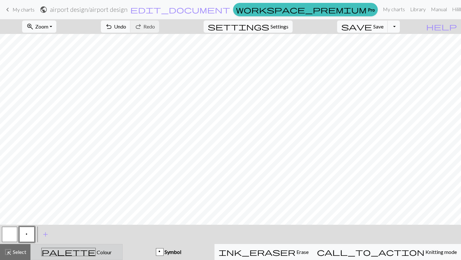
click at [96, 254] on span "Colour" at bounding box center [104, 252] width 16 height 6
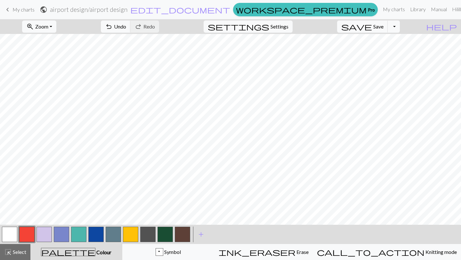
click at [135, 234] on button "button" at bounding box center [130, 234] width 15 height 15
click at [98, 238] on button "button" at bounding box center [95, 234] width 15 height 15
click at [113, 23] on span "undo" at bounding box center [109, 26] width 8 height 9
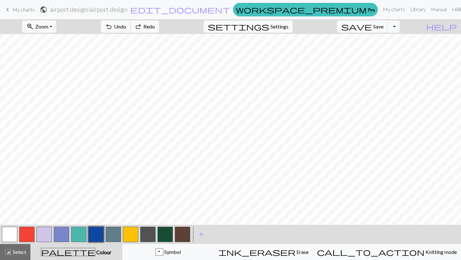
click at [113, 23] on span "undo" at bounding box center [109, 26] width 8 height 9
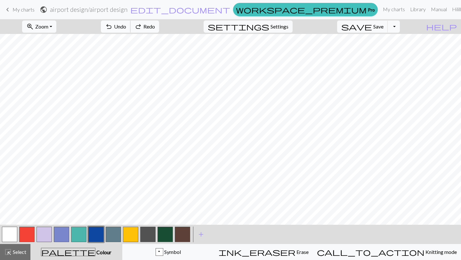
click at [113, 23] on span "undo" at bounding box center [109, 26] width 8 height 9
click at [132, 238] on button "button" at bounding box center [130, 234] width 15 height 15
click at [92, 236] on button "button" at bounding box center [95, 234] width 15 height 15
click at [131, 26] on button "undo Undo Undo" at bounding box center [116, 26] width 30 height 12
click at [126, 26] on span "Undo" at bounding box center [120, 26] width 12 height 6
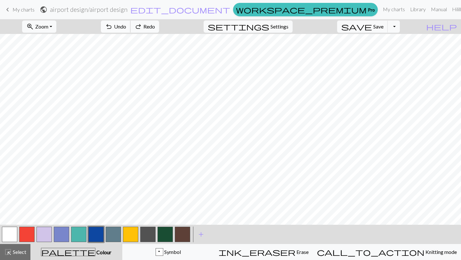
click at [126, 26] on span "Undo" at bounding box center [120, 26] width 12 height 6
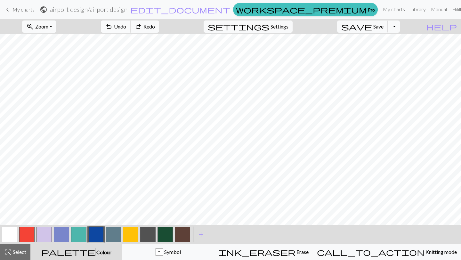
click at [126, 26] on span "Undo" at bounding box center [120, 26] width 12 height 6
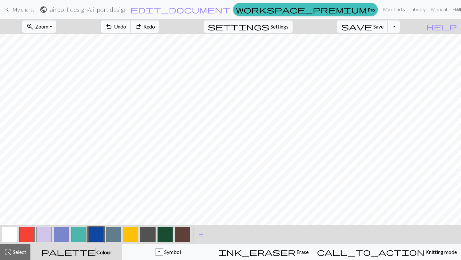
click at [126, 26] on span "Undo" at bounding box center [120, 26] width 12 height 6
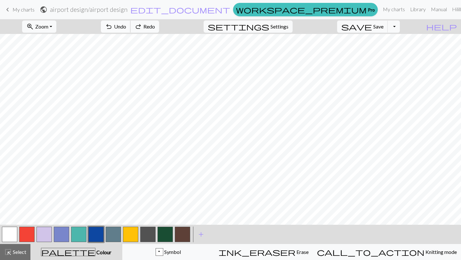
click at [126, 26] on span "Undo" at bounding box center [120, 26] width 12 height 6
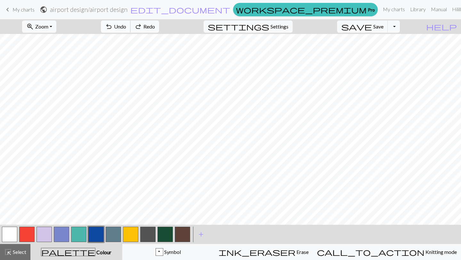
click at [126, 26] on span "Undo" at bounding box center [120, 26] width 12 height 6
click at [153, 26] on div "undo Undo Undo redo Redo Redo" at bounding box center [130, 26] width 68 height 15
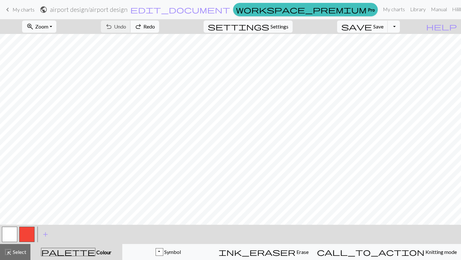
click at [153, 26] on div "undo Undo Undo redo Redo Redo" at bounding box center [130, 26] width 68 height 15
click at [142, 25] on span "redo" at bounding box center [138, 26] width 8 height 9
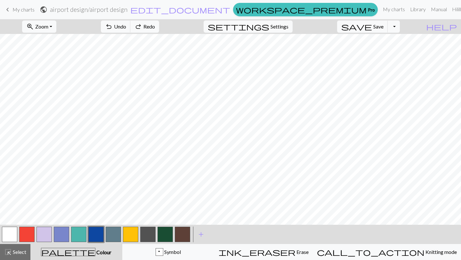
click at [44, 236] on button "button" at bounding box center [43, 234] width 15 height 15
click at [63, 236] on button "button" at bounding box center [61, 234] width 15 height 15
click at [163, 234] on button "button" at bounding box center [164, 234] width 15 height 15
click at [126, 24] on span "Undo" at bounding box center [120, 26] width 12 height 6
click at [131, 27] on button "undo Undo Undo" at bounding box center [116, 26] width 30 height 12
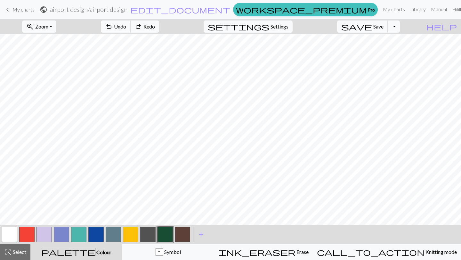
click at [131, 27] on button "undo Undo Undo" at bounding box center [116, 26] width 30 height 12
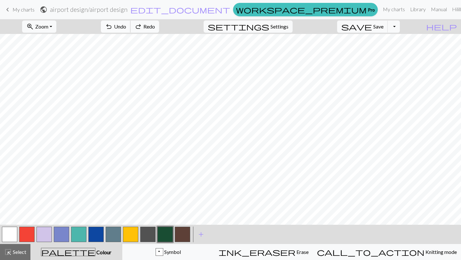
click at [131, 27] on button "undo Undo Undo" at bounding box center [116, 26] width 30 height 12
click at [128, 233] on button "button" at bounding box center [130, 234] width 15 height 15
click at [188, 237] on button "button" at bounding box center [182, 234] width 15 height 15
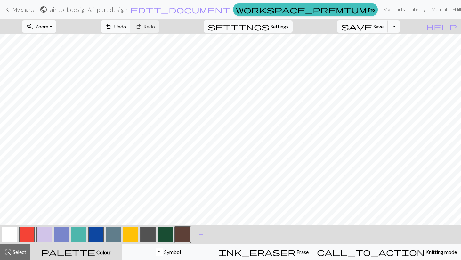
click at [148, 33] on div "undo Undo Undo redo Redo Redo" at bounding box center [130, 26] width 68 height 15
click at [131, 32] on button "undo Undo Undo" at bounding box center [116, 26] width 30 height 12
click at [113, 26] on span "undo" at bounding box center [109, 26] width 8 height 9
click at [136, 234] on button "button" at bounding box center [130, 234] width 15 height 15
click at [98, 234] on button "button" at bounding box center [95, 234] width 15 height 15
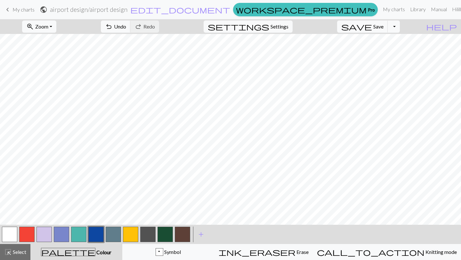
click at [60, 234] on button "button" at bounding box center [61, 234] width 15 height 15
click at [131, 237] on button "button" at bounding box center [130, 234] width 15 height 15
click at [95, 239] on button "button" at bounding box center [95, 234] width 15 height 15
click at [134, 236] on button "button" at bounding box center [130, 234] width 15 height 15
click at [98, 234] on button "button" at bounding box center [95, 234] width 15 height 15
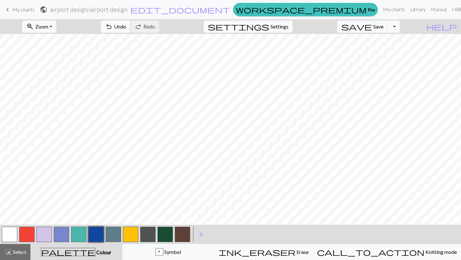
click at [131, 25] on button "undo Undo Undo" at bounding box center [116, 26] width 30 height 12
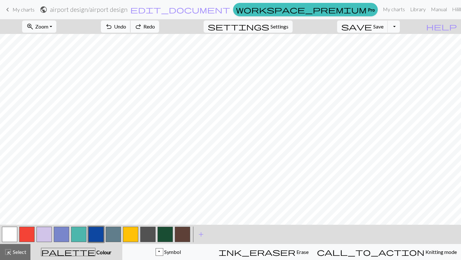
click at [131, 25] on button "undo Undo Undo" at bounding box center [116, 26] width 30 height 12
click at [131, 26] on button "undo Undo Undo" at bounding box center [116, 26] width 30 height 12
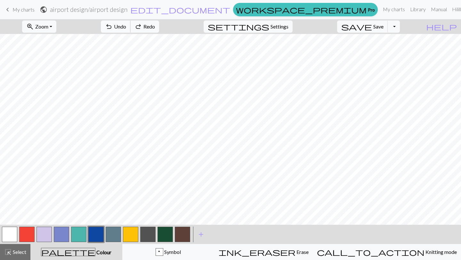
click at [131, 26] on button "undo Undo Undo" at bounding box center [116, 26] width 30 height 12
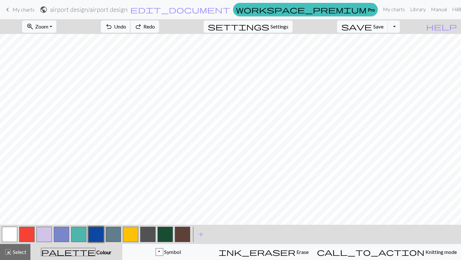
click at [131, 26] on button "undo Undo Undo" at bounding box center [116, 26] width 30 height 12
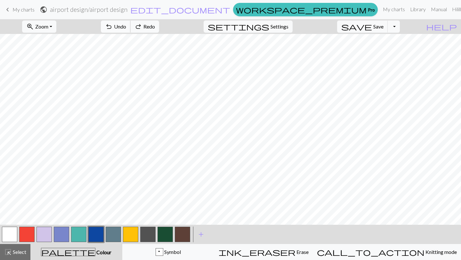
click at [131, 26] on button "undo Undo Undo" at bounding box center [116, 26] width 30 height 12
click at [62, 229] on button "button" at bounding box center [61, 234] width 15 height 15
click at [46, 242] on button "button" at bounding box center [43, 234] width 15 height 15
click at [164, 232] on button "button" at bounding box center [164, 234] width 15 height 15
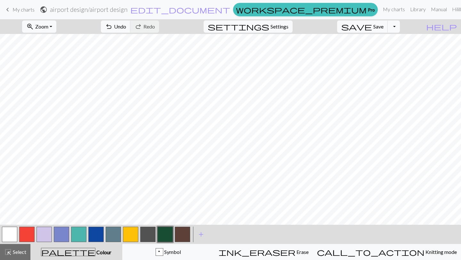
click at [46, 229] on button "button" at bounding box center [43, 234] width 15 height 15
click at [162, 234] on button "button" at bounding box center [164, 234] width 15 height 15
click at [40, 239] on button "button" at bounding box center [43, 234] width 15 height 15
click at [165, 235] on button "button" at bounding box center [164, 234] width 15 height 15
click at [46, 237] on button "button" at bounding box center [43, 234] width 15 height 15
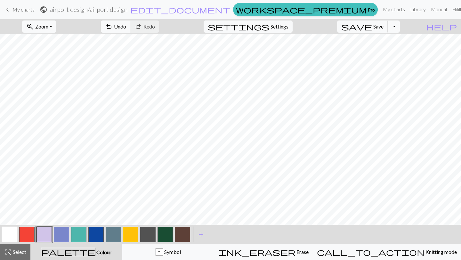
click at [165, 237] on button "button" at bounding box center [164, 234] width 15 height 15
click at [41, 237] on button "button" at bounding box center [43, 234] width 15 height 15
click at [168, 231] on button "button" at bounding box center [164, 234] width 15 height 15
click at [42, 232] on button "button" at bounding box center [43, 234] width 15 height 15
click at [167, 231] on button "button" at bounding box center [164, 234] width 15 height 15
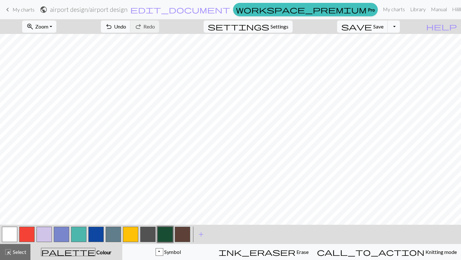
click at [44, 233] on button "button" at bounding box center [43, 234] width 15 height 15
click at [163, 232] on button "button" at bounding box center [164, 234] width 15 height 15
click at [165, 236] on button "button" at bounding box center [164, 234] width 15 height 15
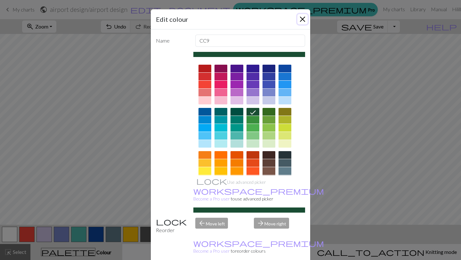
click at [304, 17] on button "Close" at bounding box center [302, 19] width 10 height 10
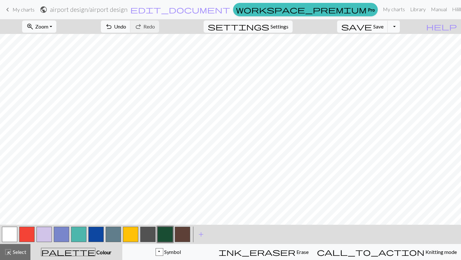
click at [39, 236] on button "button" at bounding box center [43, 234] width 15 height 15
click at [163, 230] on button "button" at bounding box center [164, 234] width 15 height 15
click at [44, 237] on button "button" at bounding box center [43, 234] width 15 height 15
click at [167, 234] on button "button" at bounding box center [164, 234] width 15 height 15
click at [44, 233] on button "button" at bounding box center [43, 234] width 15 height 15
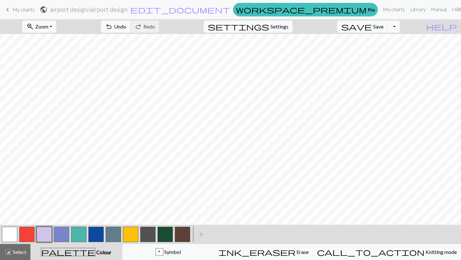
click at [163, 235] on button "button" at bounding box center [164, 234] width 15 height 15
click at [38, 242] on button "button" at bounding box center [43, 234] width 15 height 15
click at [168, 230] on button "button" at bounding box center [164, 234] width 15 height 15
click at [43, 241] on button "button" at bounding box center [43, 234] width 15 height 15
click at [165, 235] on button "button" at bounding box center [164, 234] width 15 height 15
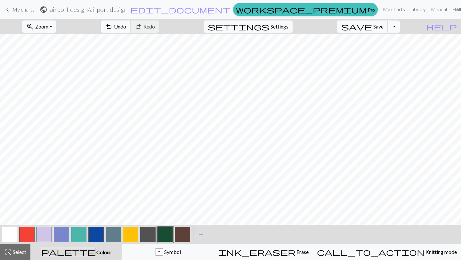
click at [113, 28] on span "undo" at bounding box center [109, 26] width 8 height 9
click at [165, 230] on button "button" at bounding box center [164, 234] width 15 height 15
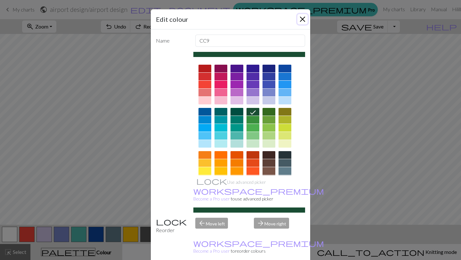
click at [305, 17] on button "Close" at bounding box center [302, 19] width 10 height 10
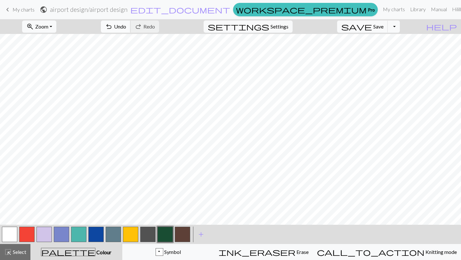
click at [131, 21] on button "undo Undo Undo" at bounding box center [116, 26] width 30 height 12
click at [46, 231] on button "button" at bounding box center [43, 234] width 15 height 15
click at [169, 234] on button "button" at bounding box center [164, 234] width 15 height 15
click at [48, 235] on button "button" at bounding box center [43, 234] width 15 height 15
click at [164, 233] on button "button" at bounding box center [164, 234] width 15 height 15
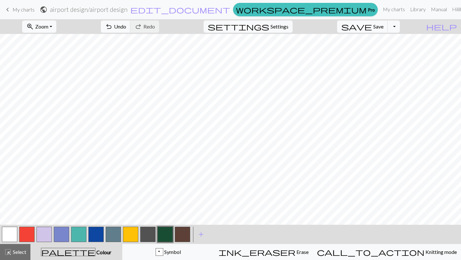
click at [47, 238] on button "button" at bounding box center [43, 234] width 15 height 15
click at [167, 235] on button "button" at bounding box center [164, 234] width 15 height 15
click at [44, 233] on button "button" at bounding box center [43, 234] width 15 height 15
click at [126, 27] on span "Undo" at bounding box center [120, 26] width 12 height 6
click at [126, 26] on span "Undo" at bounding box center [120, 26] width 12 height 6
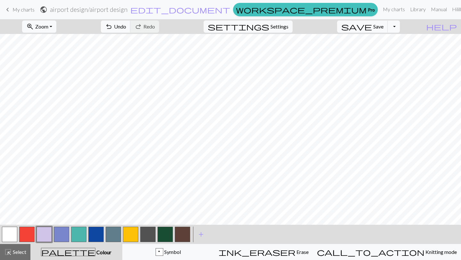
click at [165, 235] on button "button" at bounding box center [164, 234] width 15 height 15
click at [113, 26] on span "undo" at bounding box center [109, 26] width 8 height 9
click at [46, 236] on button "button" at bounding box center [43, 234] width 15 height 15
click at [166, 241] on button "button" at bounding box center [164, 234] width 15 height 15
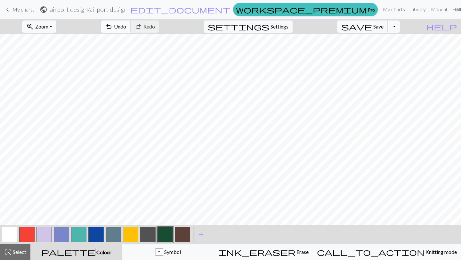
click at [126, 26] on span "Undo" at bounding box center [120, 26] width 12 height 6
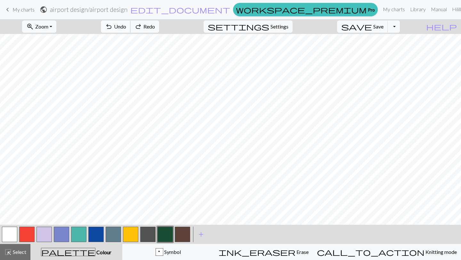
click at [126, 26] on span "Undo" at bounding box center [120, 26] width 12 height 6
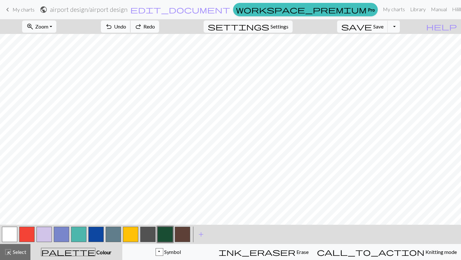
click at [126, 26] on span "Undo" at bounding box center [120, 26] width 12 height 6
click at [163, 233] on button "button" at bounding box center [164, 234] width 15 height 15
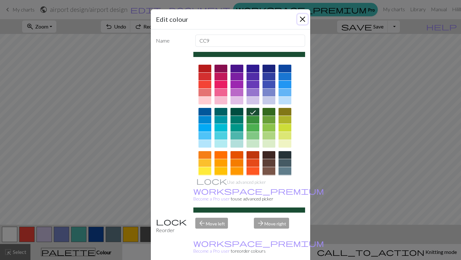
click at [305, 19] on button "Close" at bounding box center [302, 19] width 10 height 10
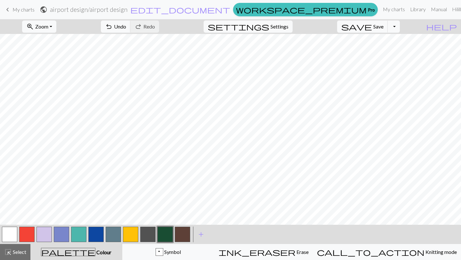
click at [48, 234] on button "button" at bounding box center [43, 234] width 15 height 15
click at [167, 231] on button "button" at bounding box center [164, 234] width 15 height 15
click at [44, 237] on button "button" at bounding box center [43, 234] width 15 height 15
click at [166, 236] on button "button" at bounding box center [164, 234] width 15 height 15
click at [44, 230] on button "button" at bounding box center [43, 234] width 15 height 15
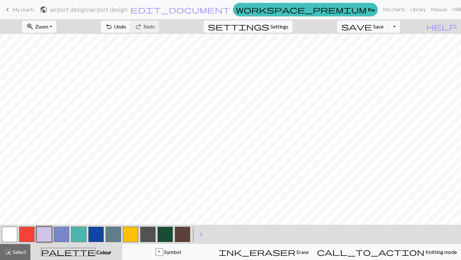
click at [166, 231] on button "button" at bounding box center [164, 234] width 15 height 15
click at [46, 228] on button "button" at bounding box center [43, 234] width 15 height 15
click at [113, 28] on span "undo" at bounding box center [109, 26] width 8 height 9
click at [167, 235] on button "button" at bounding box center [164, 234] width 15 height 15
click at [40, 238] on button "button" at bounding box center [43, 234] width 15 height 15
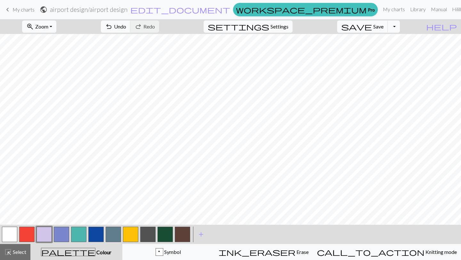
click at [166, 229] on button "button" at bounding box center [164, 234] width 15 height 15
click at [44, 234] on button "button" at bounding box center [43, 234] width 15 height 15
click at [165, 237] on button "button" at bounding box center [164, 234] width 15 height 15
click at [126, 29] on span "Undo" at bounding box center [120, 26] width 12 height 6
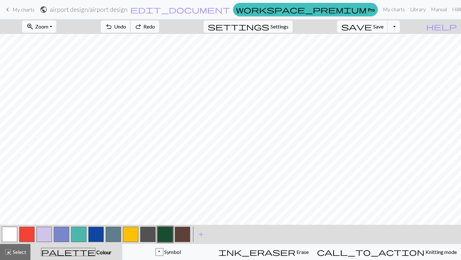
click at [126, 29] on span "Undo" at bounding box center [120, 26] width 12 height 6
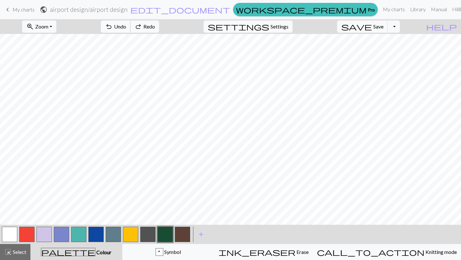
click at [126, 29] on span "Undo" at bounding box center [120, 26] width 12 height 6
drag, startPoint x: 45, startPoint y: 231, endPoint x: 53, endPoint y: 230, distance: 7.5
click at [45, 231] on button "button" at bounding box center [43, 234] width 15 height 15
click at [165, 230] on button "button" at bounding box center [164, 234] width 15 height 15
click at [44, 236] on button "button" at bounding box center [43, 234] width 15 height 15
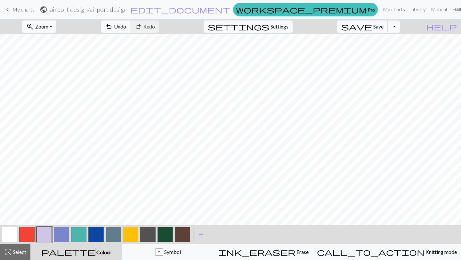
click at [165, 231] on button "button" at bounding box center [164, 234] width 15 height 15
click at [202, 235] on span "add" at bounding box center [201, 234] width 8 height 9
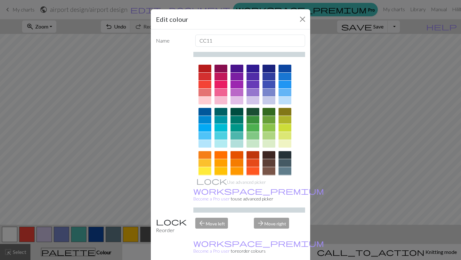
click at [237, 155] on div at bounding box center [236, 155] width 13 height 8
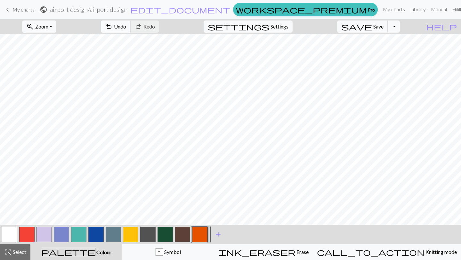
click at [126, 29] on span "Undo" at bounding box center [120, 26] width 12 height 6
click at [163, 236] on button "button" at bounding box center [164, 234] width 15 height 15
click at [166, 234] on button "button" at bounding box center [164, 234] width 15 height 15
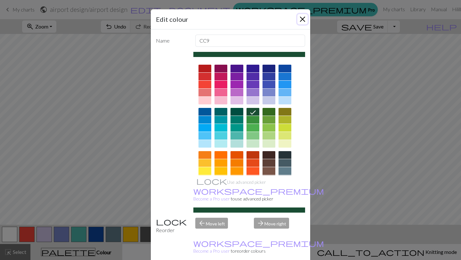
click at [300, 22] on button "Close" at bounding box center [302, 19] width 10 height 10
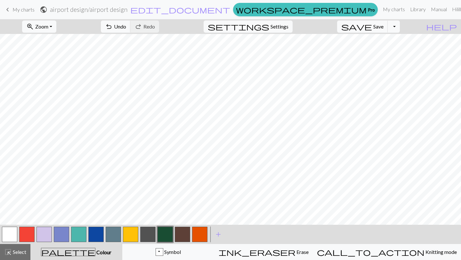
click at [165, 235] on button "button" at bounding box center [164, 234] width 15 height 15
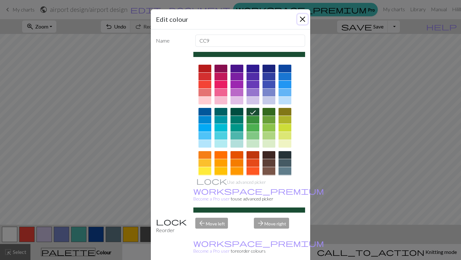
click at [301, 22] on button "Close" at bounding box center [302, 19] width 10 height 10
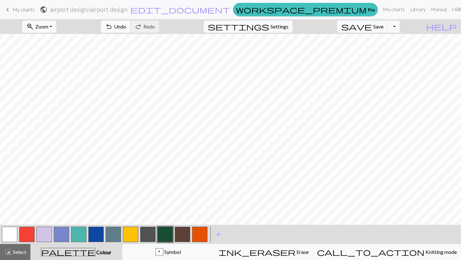
click at [126, 27] on span "Undo" at bounding box center [120, 26] width 12 height 6
click at [134, 235] on button "button" at bounding box center [130, 234] width 15 height 15
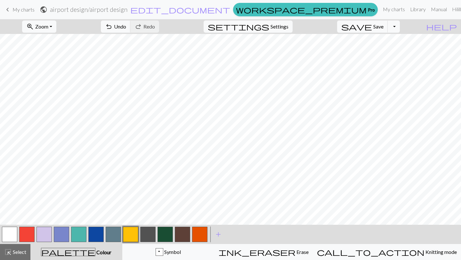
click at [200, 236] on button "button" at bounding box center [199, 234] width 15 height 15
click at [98, 237] on button "button" at bounding box center [95, 234] width 15 height 15
click at [198, 236] on button "button" at bounding box center [199, 234] width 15 height 15
click at [218, 236] on span "add" at bounding box center [218, 234] width 8 height 9
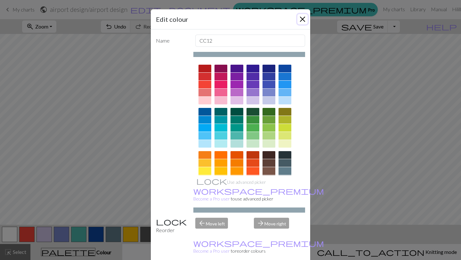
click at [302, 21] on button "Close" at bounding box center [302, 19] width 10 height 10
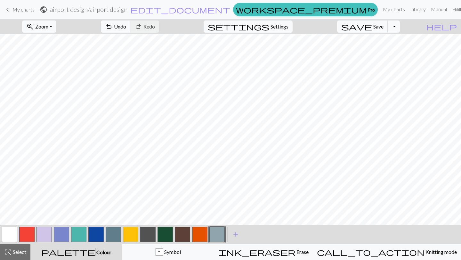
click at [95, 229] on button "button" at bounding box center [95, 234] width 15 height 15
click at [9, 237] on button "button" at bounding box center [9, 234] width 15 height 15
click at [99, 235] on button "button" at bounding box center [95, 234] width 15 height 15
click at [164, 232] on button "button" at bounding box center [164, 234] width 15 height 15
click at [96, 232] on button "button" at bounding box center [95, 234] width 15 height 15
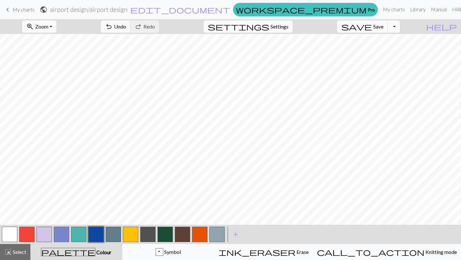
click at [11, 234] on button "button" at bounding box center [9, 234] width 15 height 15
click at [94, 236] on button "button" at bounding box center [95, 234] width 15 height 15
click at [113, 25] on span "undo" at bounding box center [109, 26] width 8 height 9
click at [95, 236] on button "button" at bounding box center [95, 234] width 15 height 15
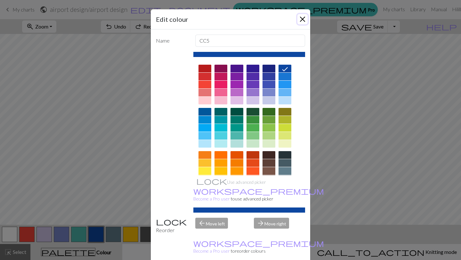
click at [304, 17] on button "Close" at bounding box center [302, 19] width 10 height 10
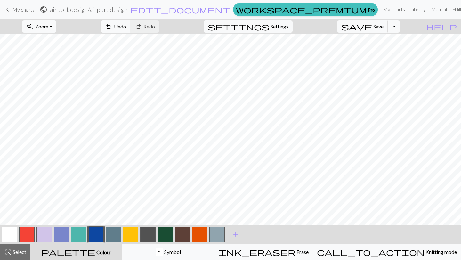
click at [168, 234] on button "button" at bounding box center [164, 234] width 15 height 15
click at [198, 234] on button "button" at bounding box center [199, 234] width 15 height 15
click at [94, 236] on button "button" at bounding box center [95, 234] width 15 height 15
click at [11, 237] on button "button" at bounding box center [9, 234] width 15 height 15
click at [113, 23] on span "undo" at bounding box center [109, 26] width 8 height 9
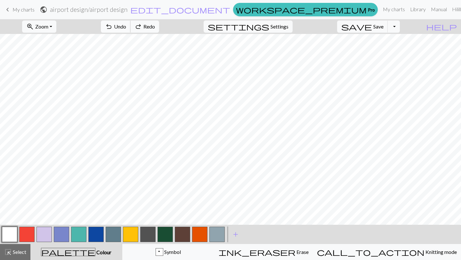
click at [113, 23] on span "undo" at bounding box center [109, 26] width 8 height 9
click at [100, 237] on button "button" at bounding box center [95, 234] width 15 height 15
click at [11, 234] on button "button" at bounding box center [9, 234] width 15 height 15
click at [130, 236] on button "button" at bounding box center [130, 234] width 15 height 15
click at [126, 27] on span "Undo" at bounding box center [120, 26] width 12 height 6
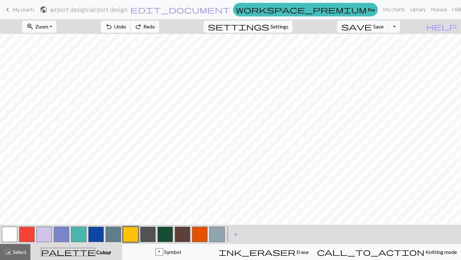
click at [126, 27] on span "Undo" at bounding box center [120, 26] width 12 height 6
click at [92, 235] on button "button" at bounding box center [95, 234] width 15 height 15
click at [131, 29] on button "undo Undo Undo" at bounding box center [116, 26] width 30 height 12
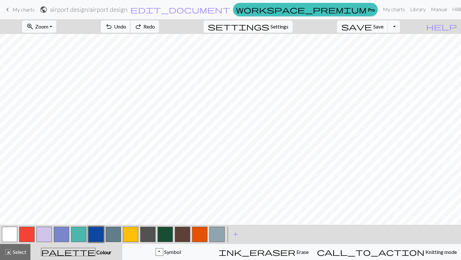
click at [131, 29] on button "undo Undo Undo" at bounding box center [116, 26] width 30 height 12
click at [126, 27] on span "Undo" at bounding box center [120, 26] width 12 height 6
click at [200, 235] on button "button" at bounding box center [199, 234] width 15 height 15
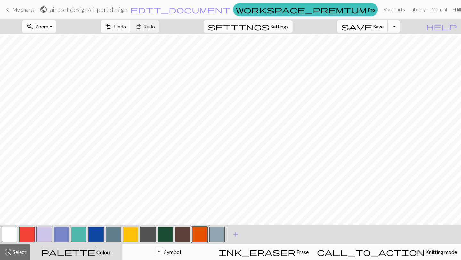
click at [10, 235] on button "button" at bounding box center [9, 234] width 15 height 15
click at [113, 28] on span "undo" at bounding box center [109, 26] width 8 height 9
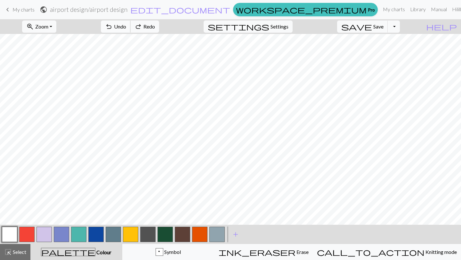
click at [131, 31] on button "undo Undo Undo" at bounding box center [116, 26] width 30 height 12
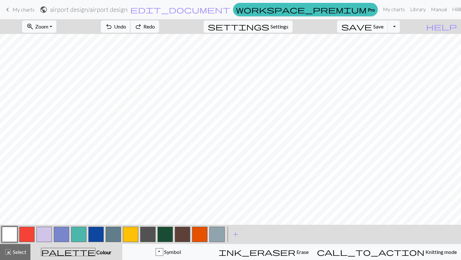
click at [131, 31] on button "undo Undo Undo" at bounding box center [116, 26] width 30 height 12
click at [200, 239] on button "button" at bounding box center [199, 234] width 15 height 15
click at [12, 237] on button "button" at bounding box center [9, 234] width 15 height 15
click at [113, 28] on span "undo" at bounding box center [109, 26] width 8 height 9
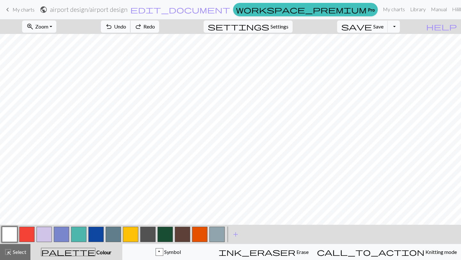
click at [113, 28] on span "undo" at bounding box center [109, 26] width 8 height 9
click at [113, 27] on span "undo" at bounding box center [109, 26] width 8 height 9
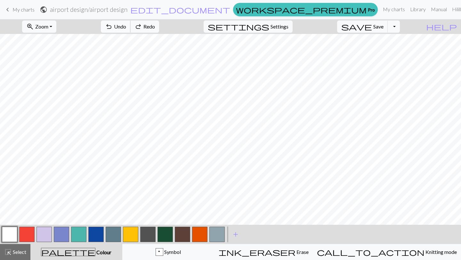
click at [113, 28] on span "undo" at bounding box center [109, 26] width 8 height 9
click at [113, 235] on button "button" at bounding box center [113, 234] width 15 height 15
click at [126, 26] on span "Undo" at bounding box center [120, 26] width 12 height 6
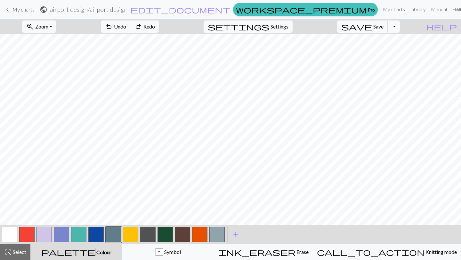
click at [13, 235] on button "button" at bounding box center [9, 234] width 15 height 15
click at [200, 236] on button "button" at bounding box center [199, 234] width 15 height 15
click at [204, 230] on button "button" at bounding box center [199, 234] width 15 height 15
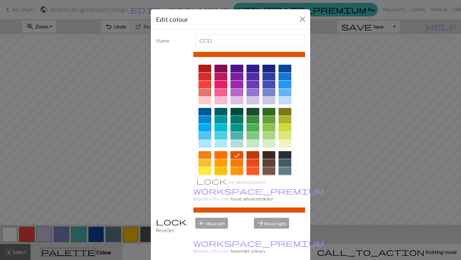
click at [297, 20] on div "Edit colour" at bounding box center [230, 19] width 159 height 20
click at [300, 20] on button "Close" at bounding box center [302, 19] width 10 height 10
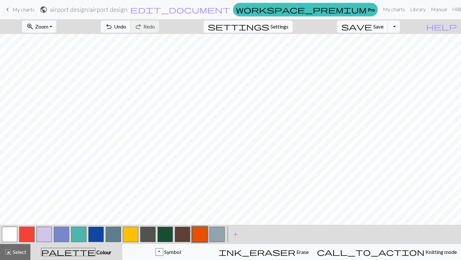
click at [135, 234] on button "button" at bounding box center [130, 234] width 15 height 15
click at [199, 235] on button "button" at bounding box center [199, 234] width 15 height 15
click at [131, 229] on button "button" at bounding box center [130, 234] width 15 height 15
click at [235, 233] on span "add" at bounding box center [236, 234] width 8 height 9
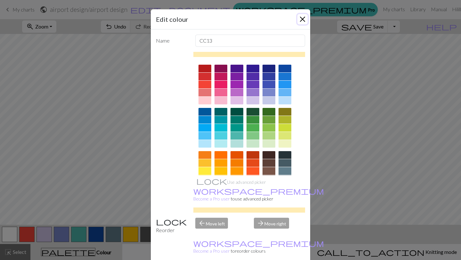
click at [300, 19] on button "Close" at bounding box center [302, 19] width 10 height 10
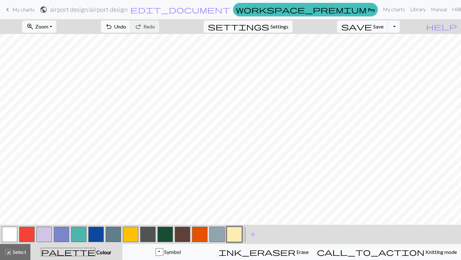
click at [94, 233] on button "button" at bounding box center [95, 234] width 15 height 15
click at [198, 233] on button "button" at bounding box center [199, 234] width 15 height 15
click at [255, 235] on span "add" at bounding box center [253, 234] width 8 height 9
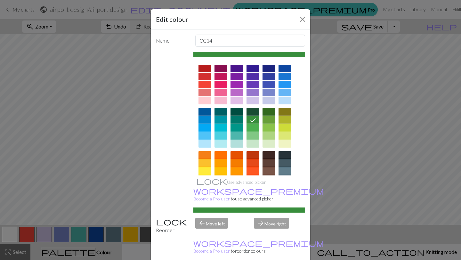
scroll to position [66, 0]
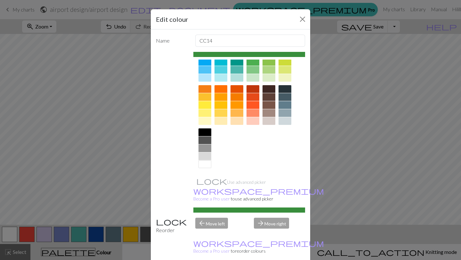
click at [206, 156] on div at bounding box center [204, 156] width 13 height 8
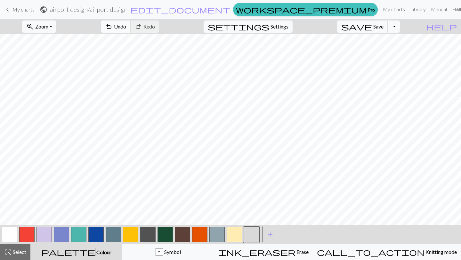
click at [126, 29] on span "Undo" at bounding box center [120, 26] width 12 height 6
click at [162, 238] on button "button" at bounding box center [164, 234] width 15 height 15
click at [235, 237] on button "button" at bounding box center [234, 234] width 15 height 15
click at [126, 28] on span "Undo" at bounding box center [120, 26] width 12 height 6
click at [10, 234] on button "button" at bounding box center [9, 234] width 15 height 15
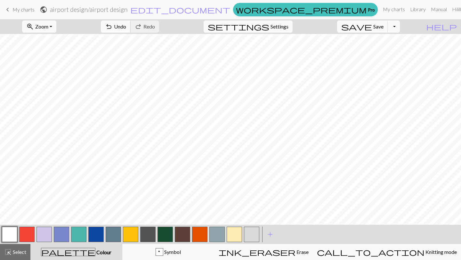
click at [126, 26] on span "Undo" at bounding box center [120, 26] width 12 height 6
click at [234, 238] on button "button" at bounding box center [234, 234] width 15 height 15
click at [46, 237] on button "button" at bounding box center [43, 234] width 15 height 15
click at [113, 27] on span "undo" at bounding box center [109, 26] width 8 height 9
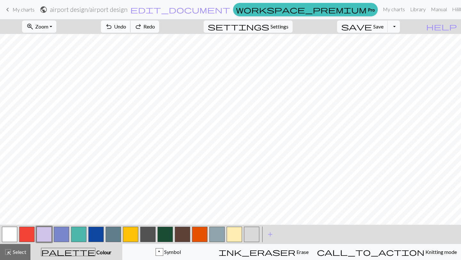
click at [113, 27] on span "undo" at bounding box center [109, 26] width 8 height 9
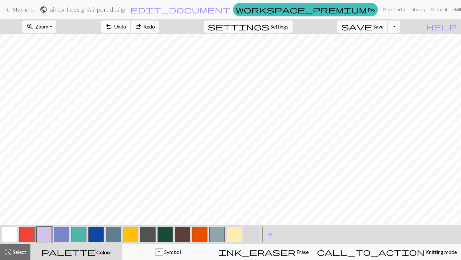
click at [113, 27] on span "undo" at bounding box center [109, 26] width 8 height 9
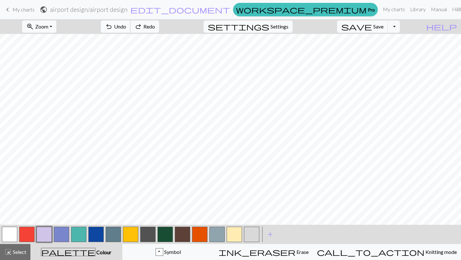
click at [113, 27] on span "undo" at bounding box center [109, 26] width 8 height 9
click at [233, 236] on button "button" at bounding box center [234, 234] width 15 height 15
click at [199, 237] on button "button" at bounding box center [199, 234] width 15 height 15
click at [165, 237] on button "button" at bounding box center [164, 234] width 15 height 15
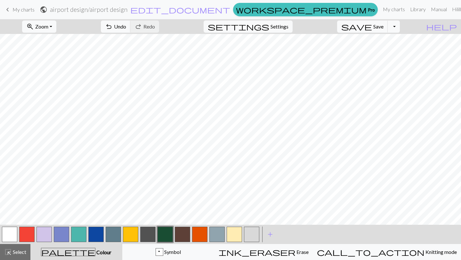
click at [167, 232] on button "button" at bounding box center [164, 234] width 15 height 15
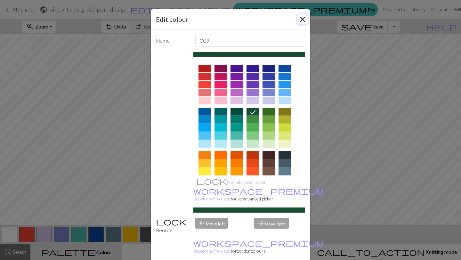
click at [304, 20] on button "Close" at bounding box center [302, 19] width 10 height 10
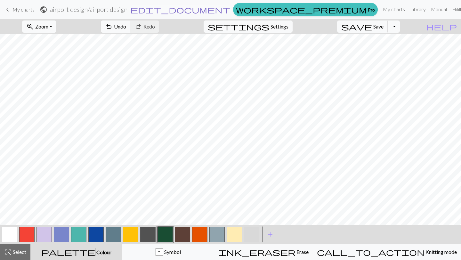
click at [230, 9] on span "edit_document" at bounding box center [180, 9] width 100 height 9
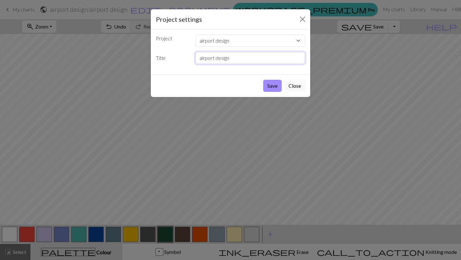
drag, startPoint x: 246, startPoint y: 60, endPoint x: 193, endPoint y: 58, distance: 52.5
click at [193, 58] on div "airport design" at bounding box center [250, 58] width 118 height 12
type input "[PERSON_NAME]"
click at [269, 87] on button "Save" at bounding box center [272, 86] width 19 height 12
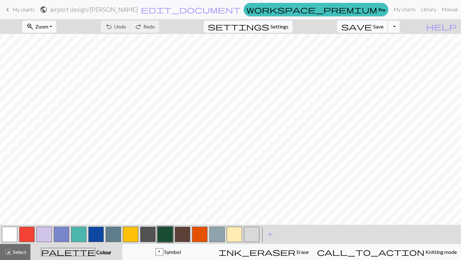
click at [372, 24] on span "save" at bounding box center [356, 26] width 31 height 9
